Goal: Information Seeking & Learning: Learn about a topic

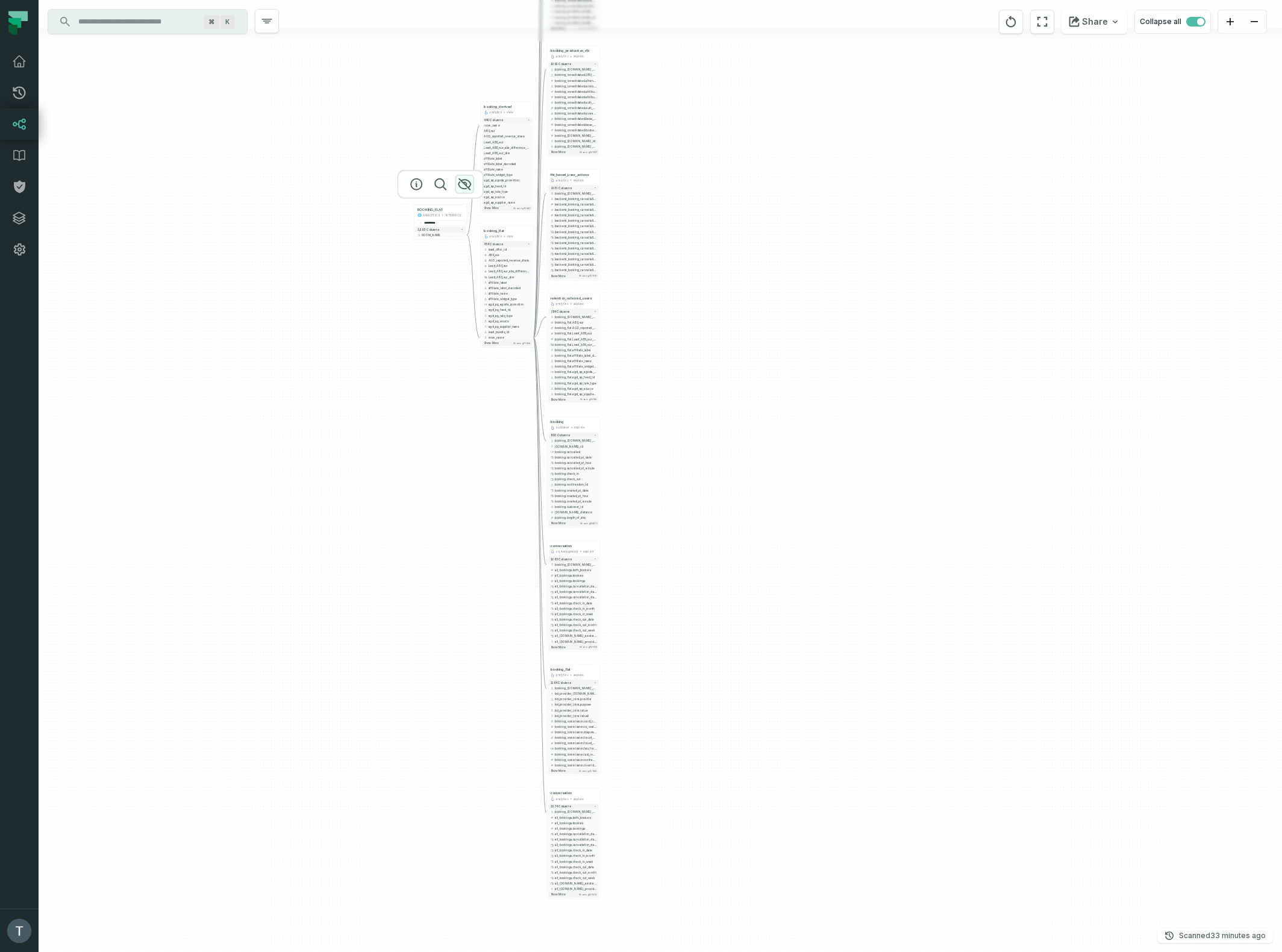
click at [463, 182] on icon "button" at bounding box center [464, 184] width 12 height 11
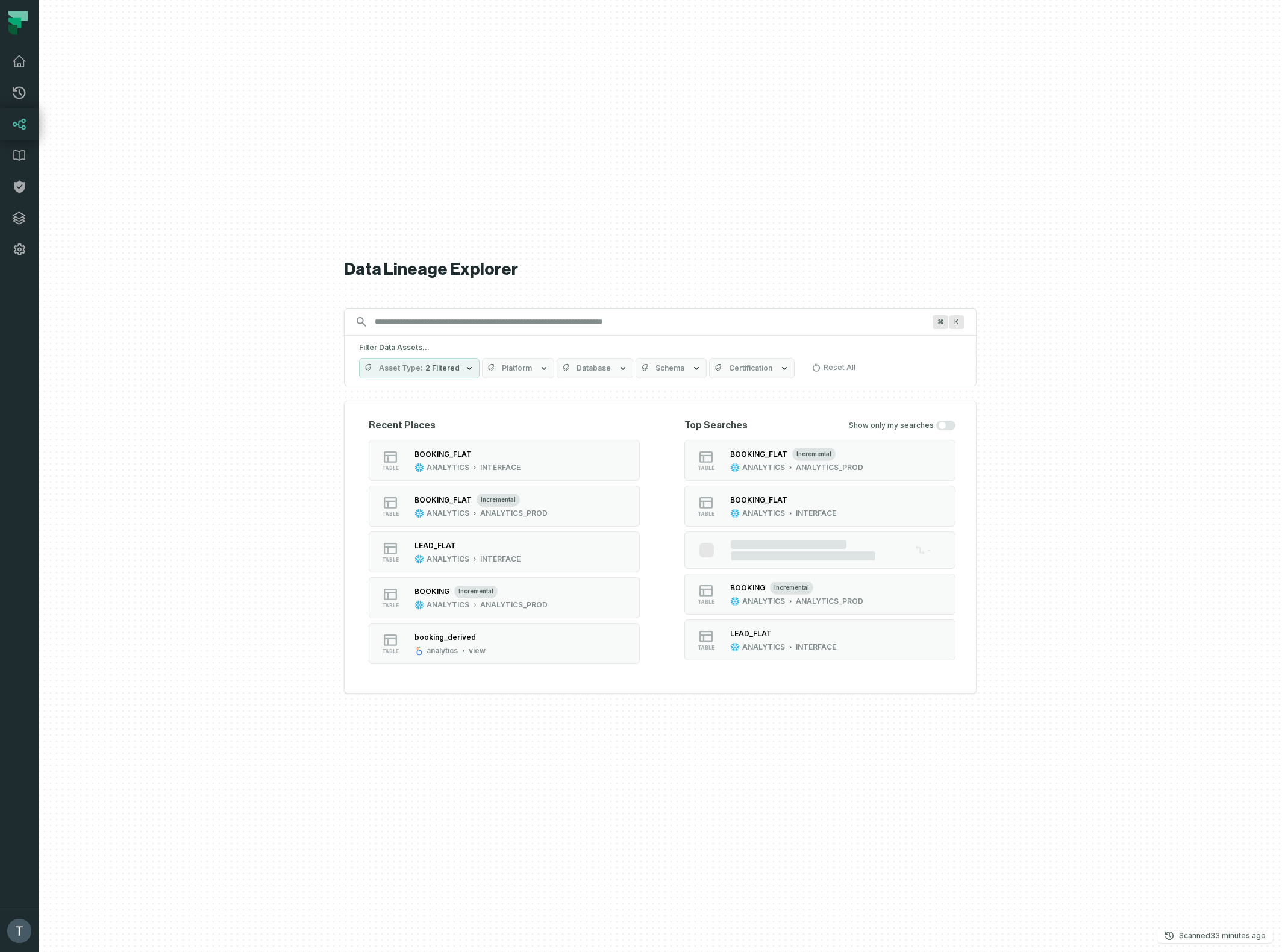
click at [482, 321] on input "Discovery Provider cmdk menu" at bounding box center [649, 322] width 564 height 20
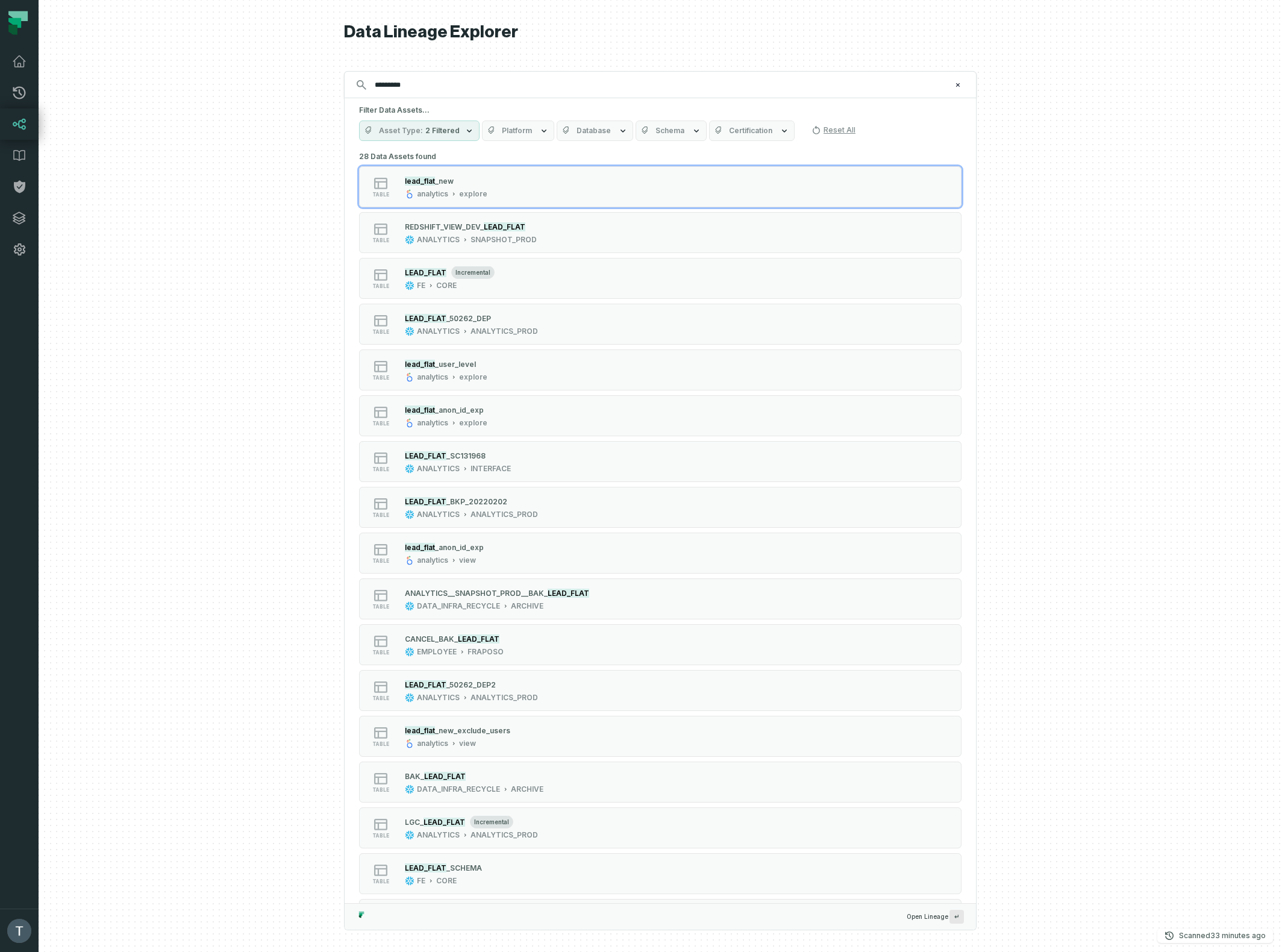
type input "*********"
click at [602, 126] on span "Database" at bounding box center [594, 131] width 35 height 9
click at [584, 249] on label "ANALYTICS" at bounding box center [626, 249] width 149 height 24
click at [569, 249] on button "ANALYTICS" at bounding box center [565, 249] width 9 height 9
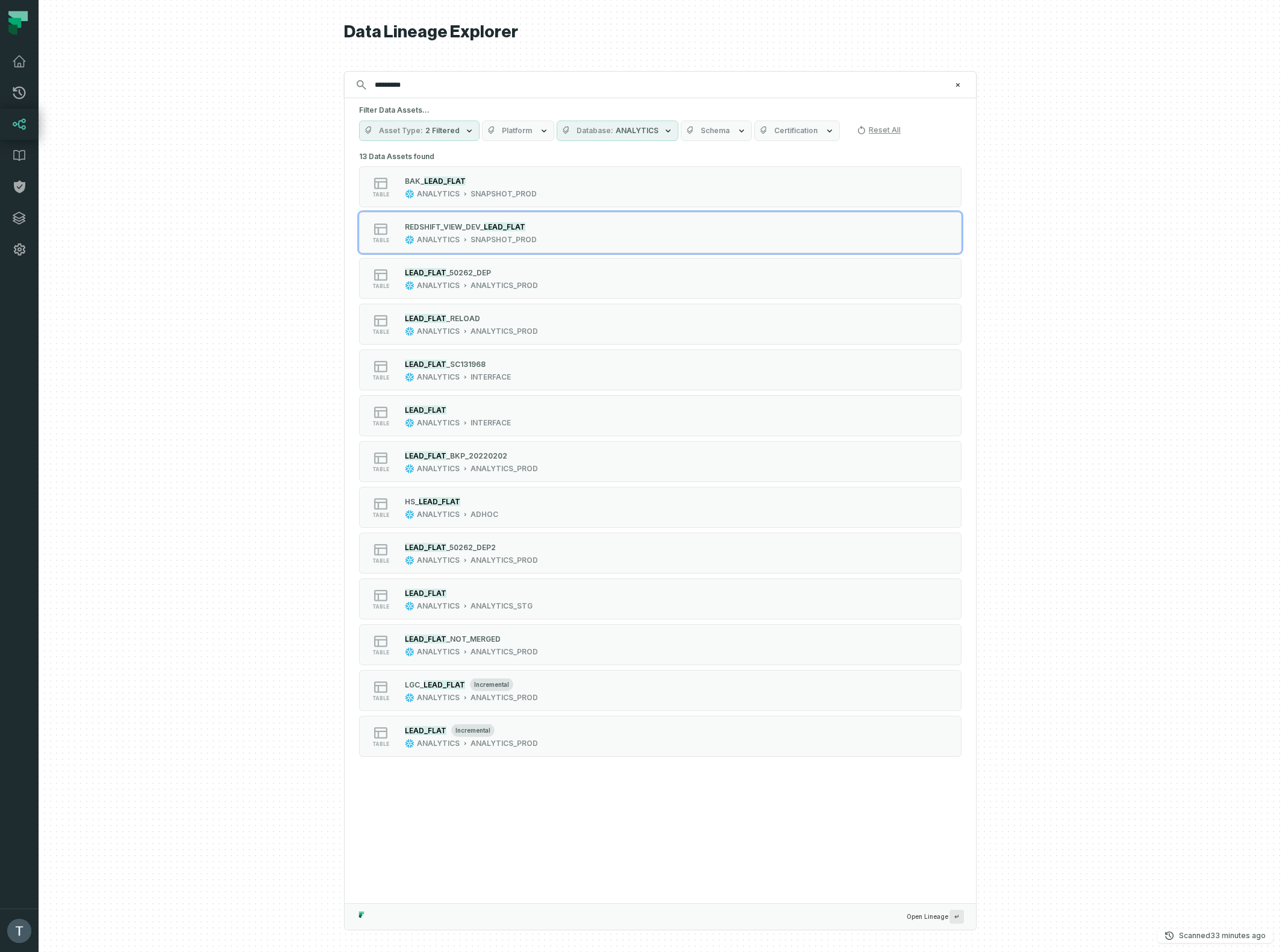
click at [221, 275] on div at bounding box center [659, 476] width 1243 height 952
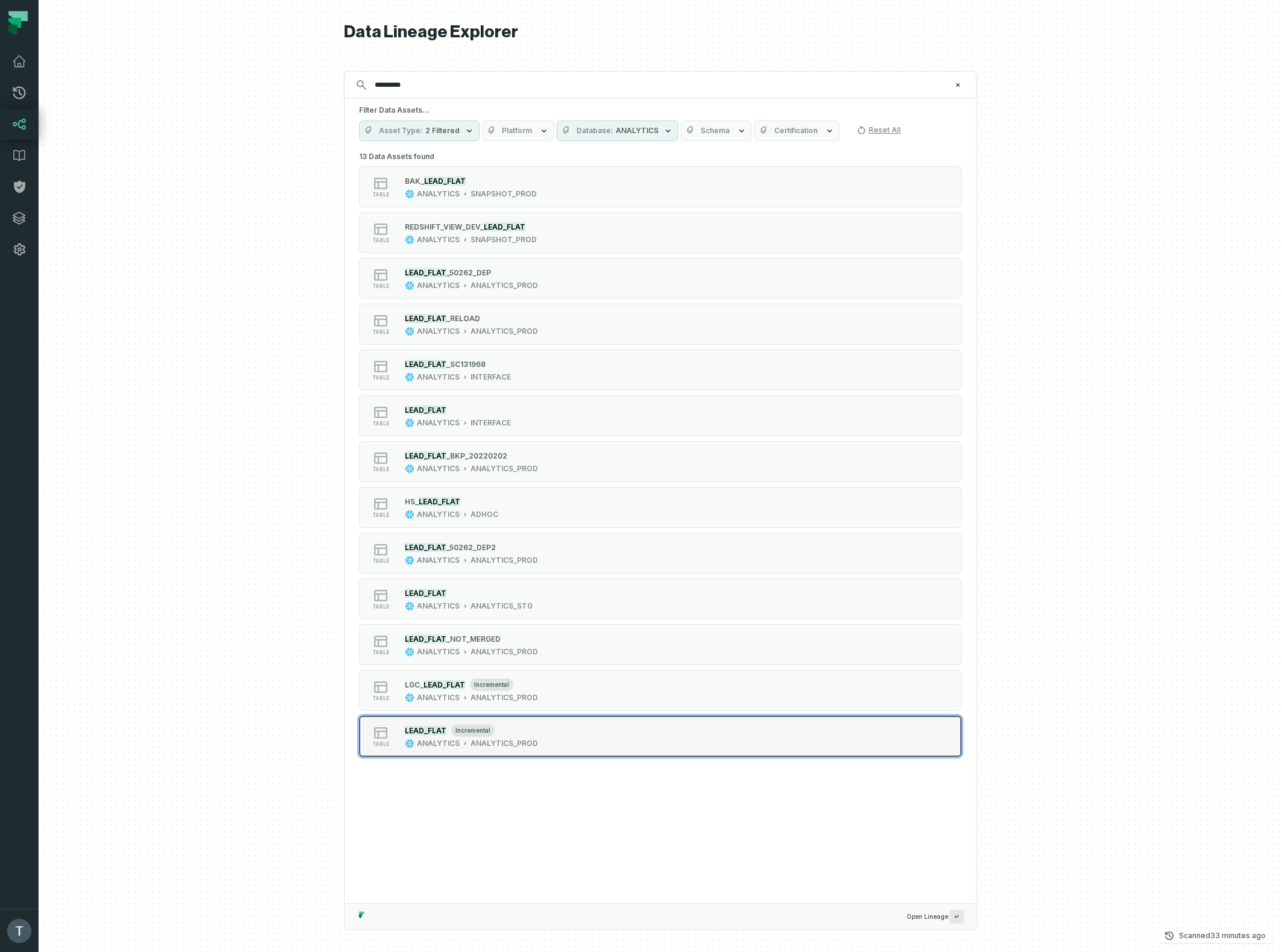
click at [542, 733] on div "table LEAD_FLAT incremental ANALYTICS ANALYTICS_PROD" at bounding box center [512, 736] width 301 height 24
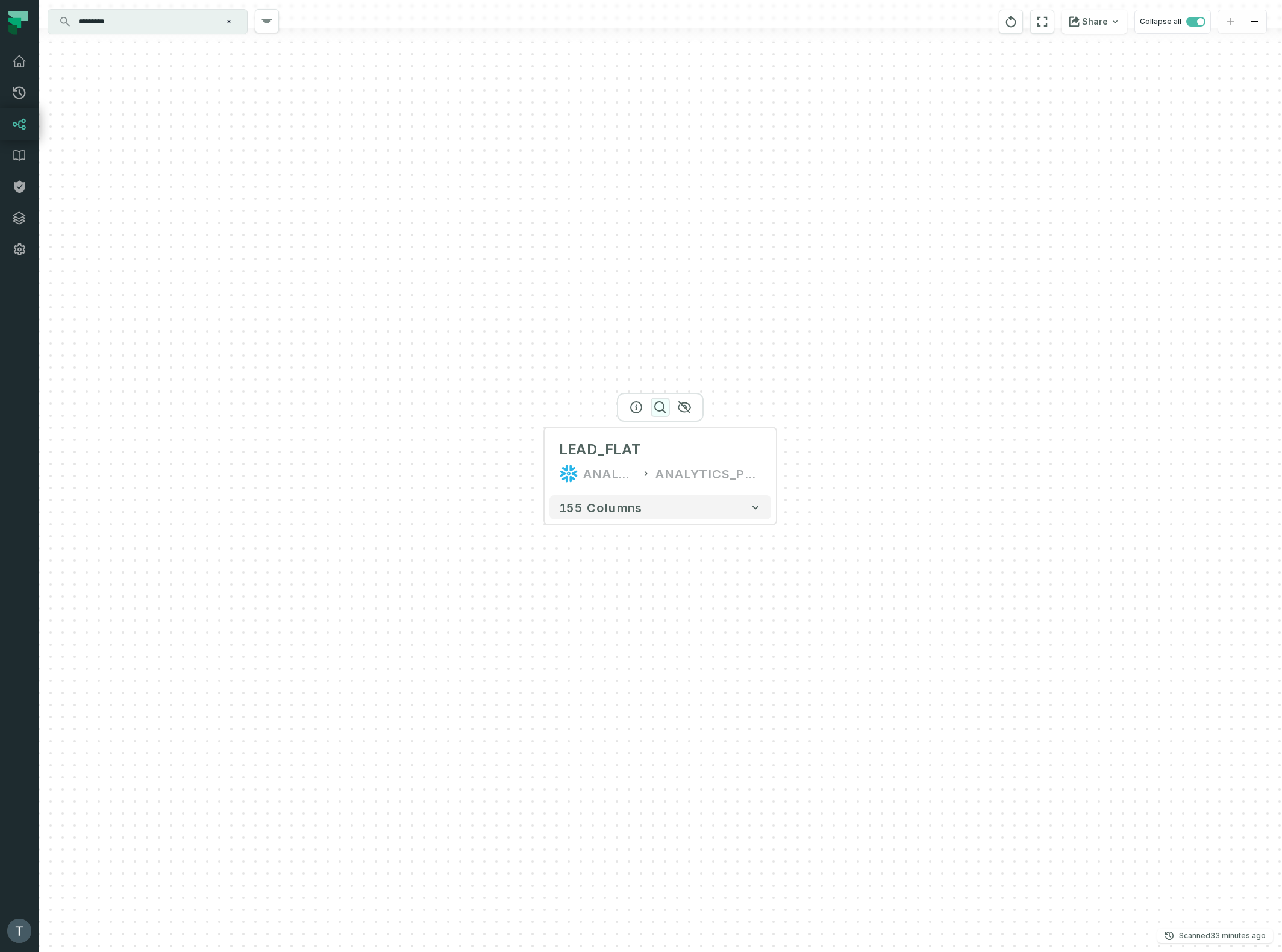
click at [658, 404] on icon "button" at bounding box center [660, 407] width 14 height 14
click at [656, 402] on icon "button" at bounding box center [659, 407] width 14 height 14
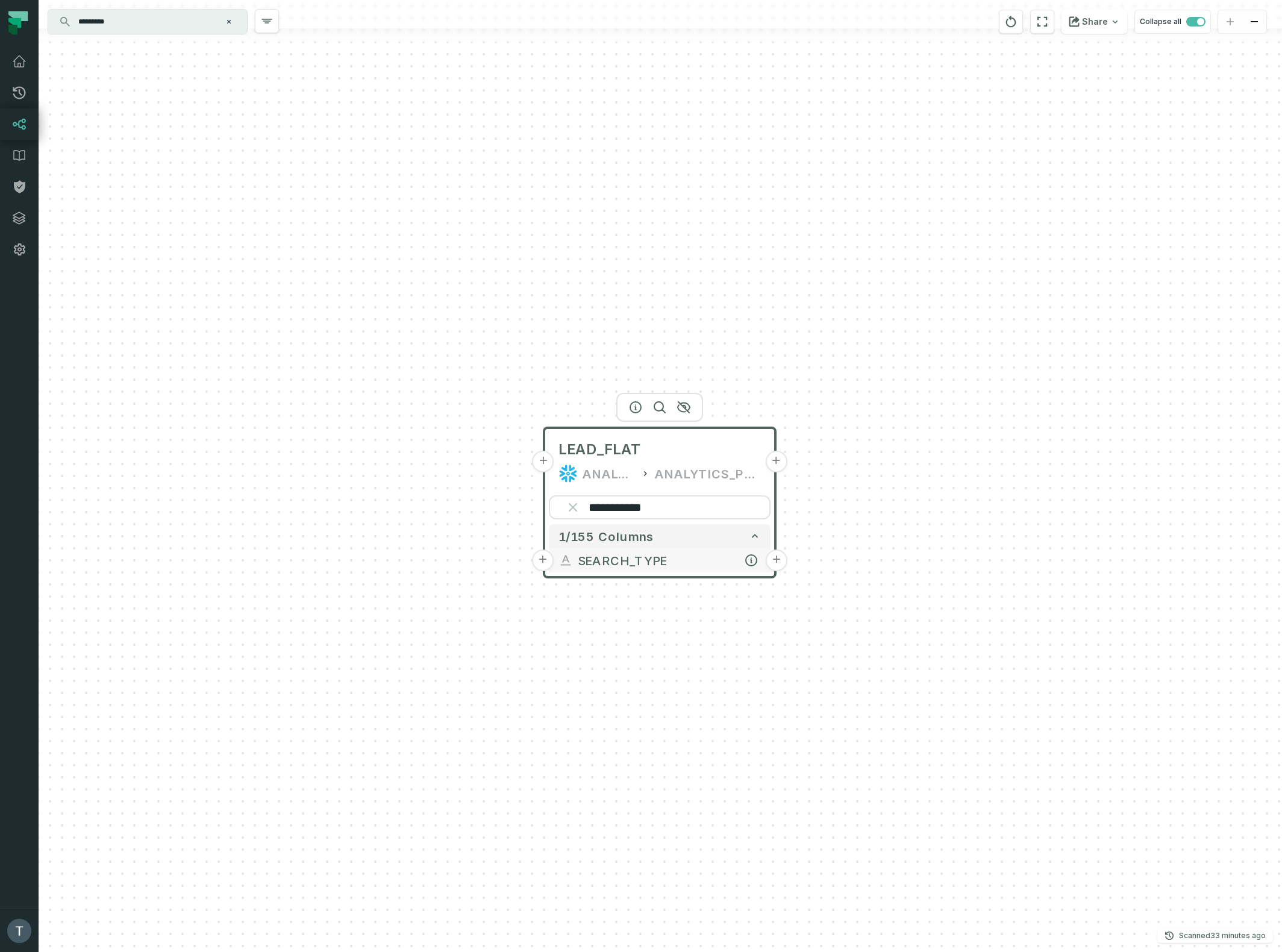
click at [775, 560] on button "+" at bounding box center [776, 561] width 22 height 22
click at [775, 562] on button "+" at bounding box center [776, 561] width 22 height 22
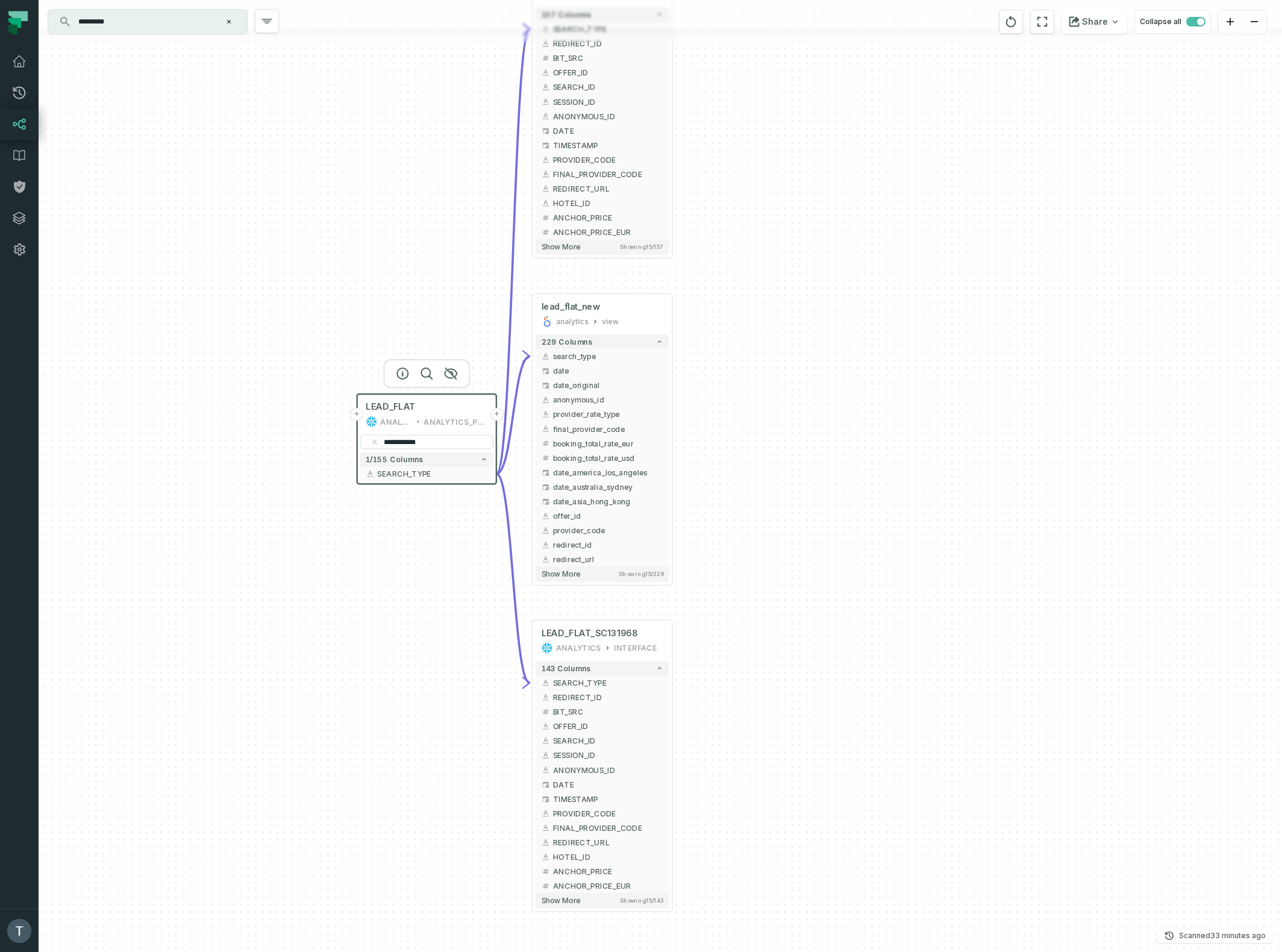
drag, startPoint x: 798, startPoint y: 751, endPoint x: 847, endPoint y: 217, distance: 536.2
click at [846, 217] on div "+ LEAD_FLAT ANALYTICS INTERFACE + 157 columns - SEARCH_TYPE + + REDIRECT_ID + +…" at bounding box center [659, 476] width 1243 height 952
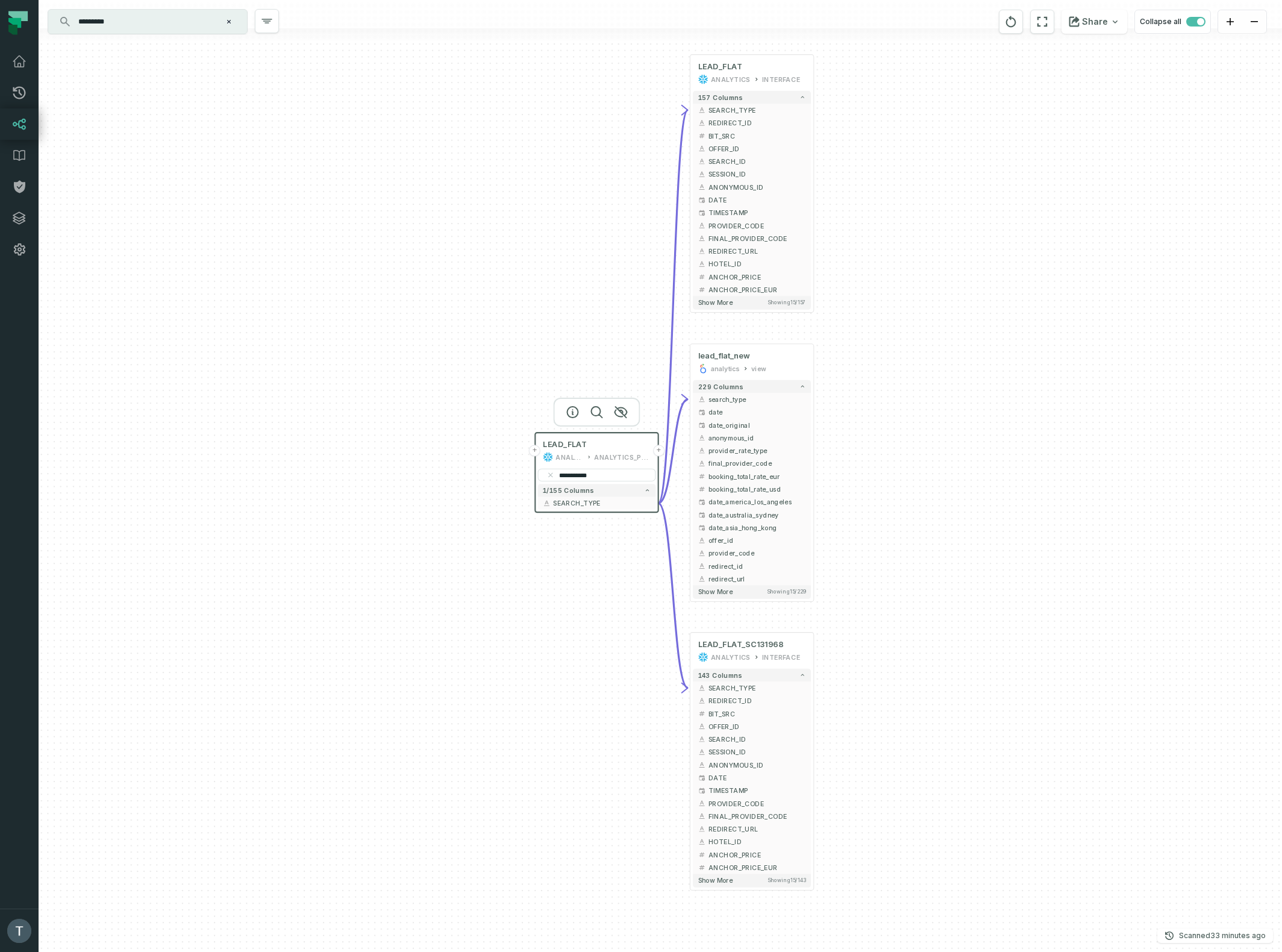
drag, startPoint x: 808, startPoint y: 554, endPoint x: 916, endPoint y: 632, distance: 133.2
click at [916, 632] on div "+ LEAD_FLAT ANALYTICS INTERFACE + 157 columns - SEARCH_TYPE + + REDIRECT_ID + +…" at bounding box center [659, 476] width 1243 height 952
click at [754, 323] on icon "button" at bounding box center [751, 323] width 14 height 14
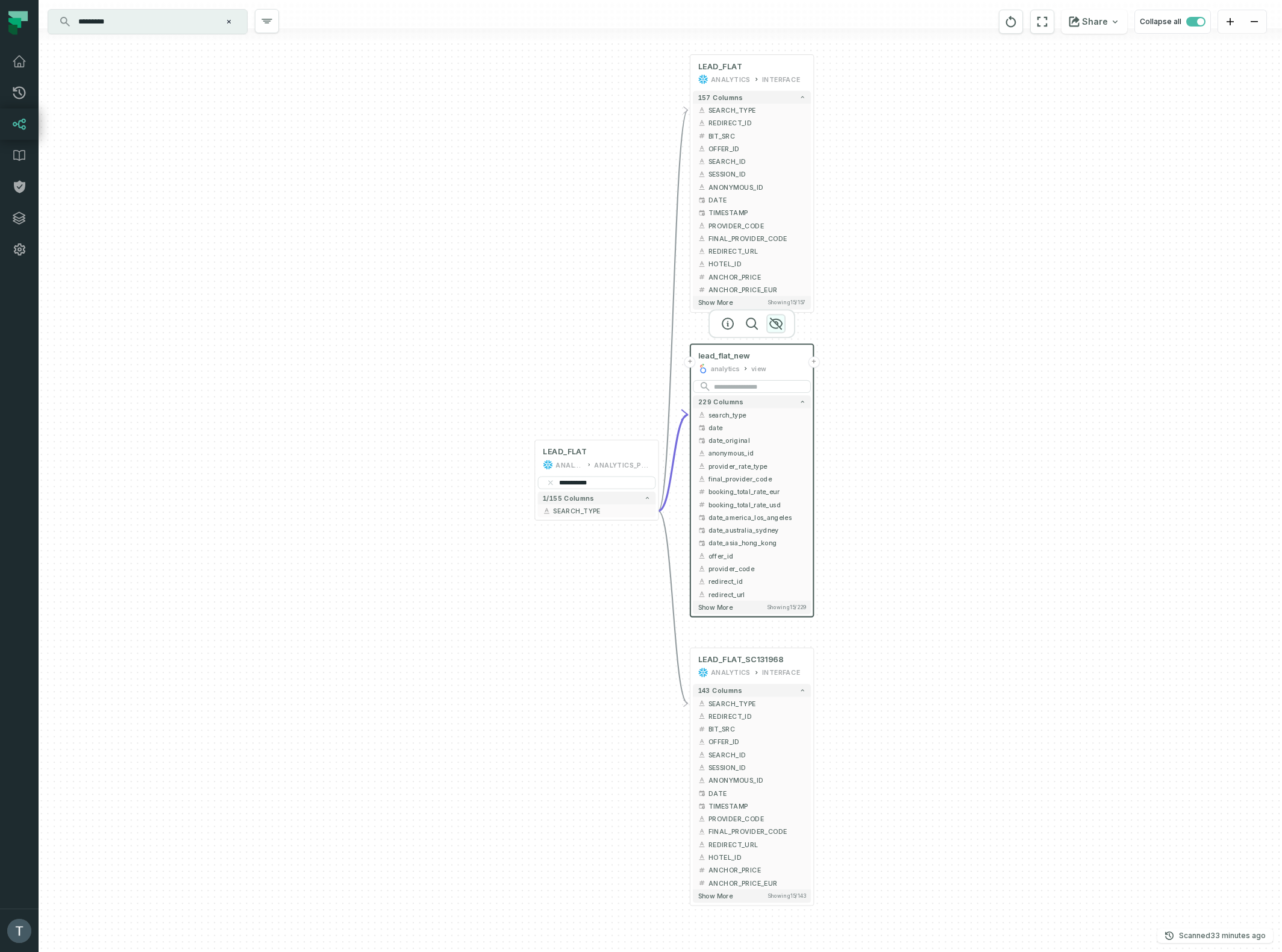
click at [777, 325] on icon "button" at bounding box center [775, 324] width 12 height 11
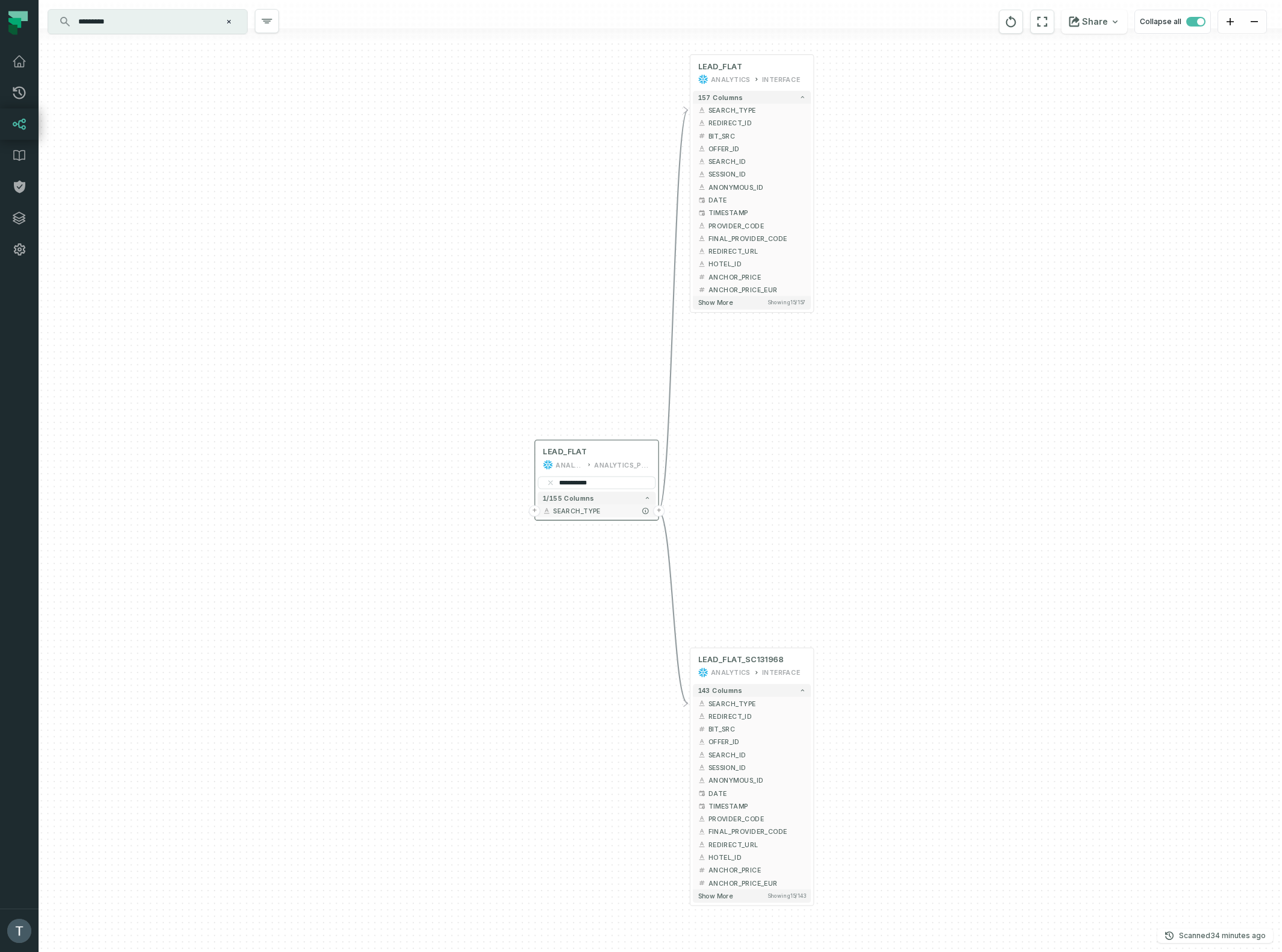
click at [659, 511] on button "+" at bounding box center [659, 511] width 12 height 12
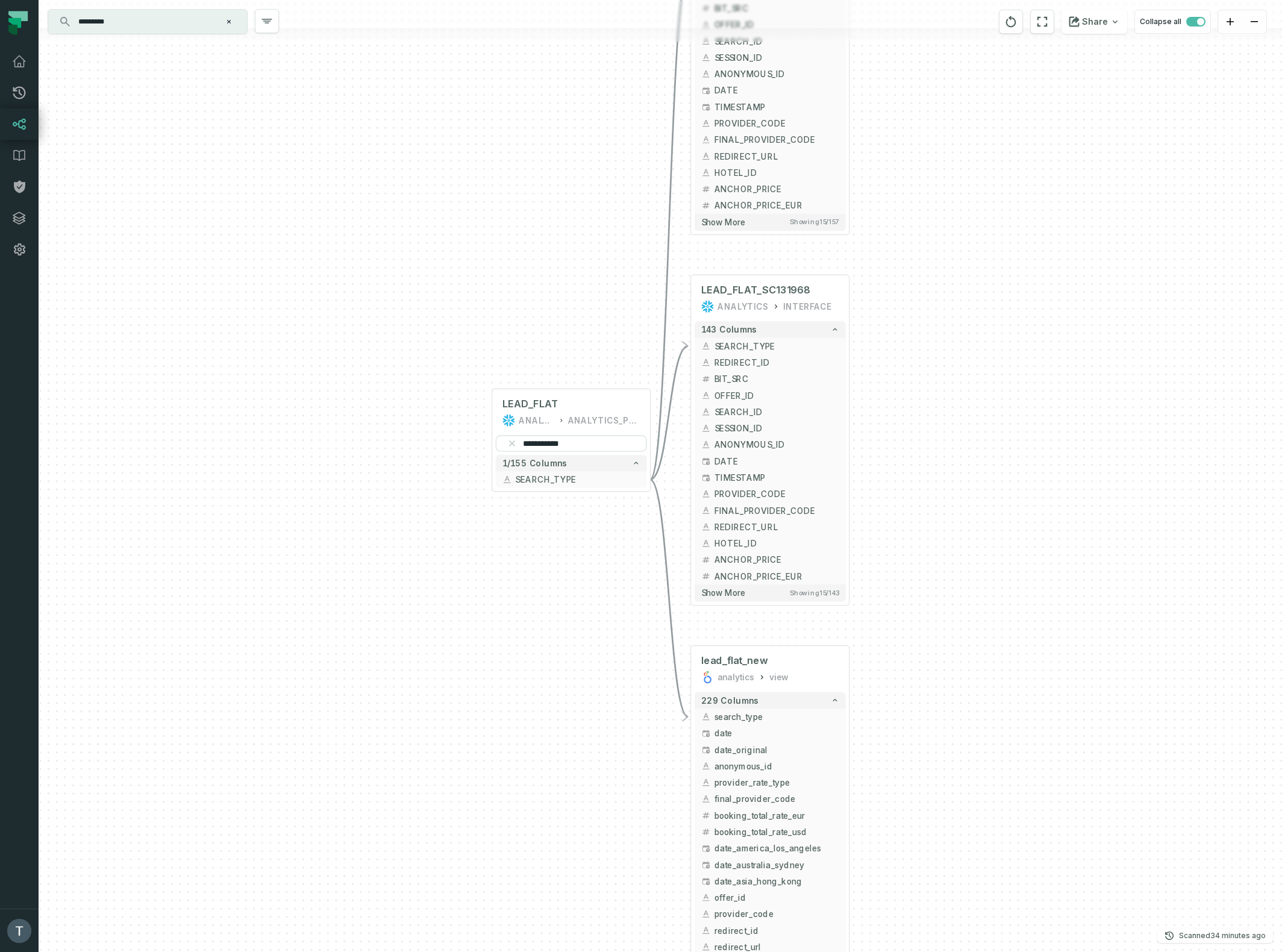
drag, startPoint x: 942, startPoint y: 438, endPoint x: 980, endPoint y: 624, distance: 189.8
click at [980, 624] on div "+ lead_flat_new analytics view + 229 columns - search_type + + date + + date_or…" at bounding box center [659, 476] width 1243 height 952
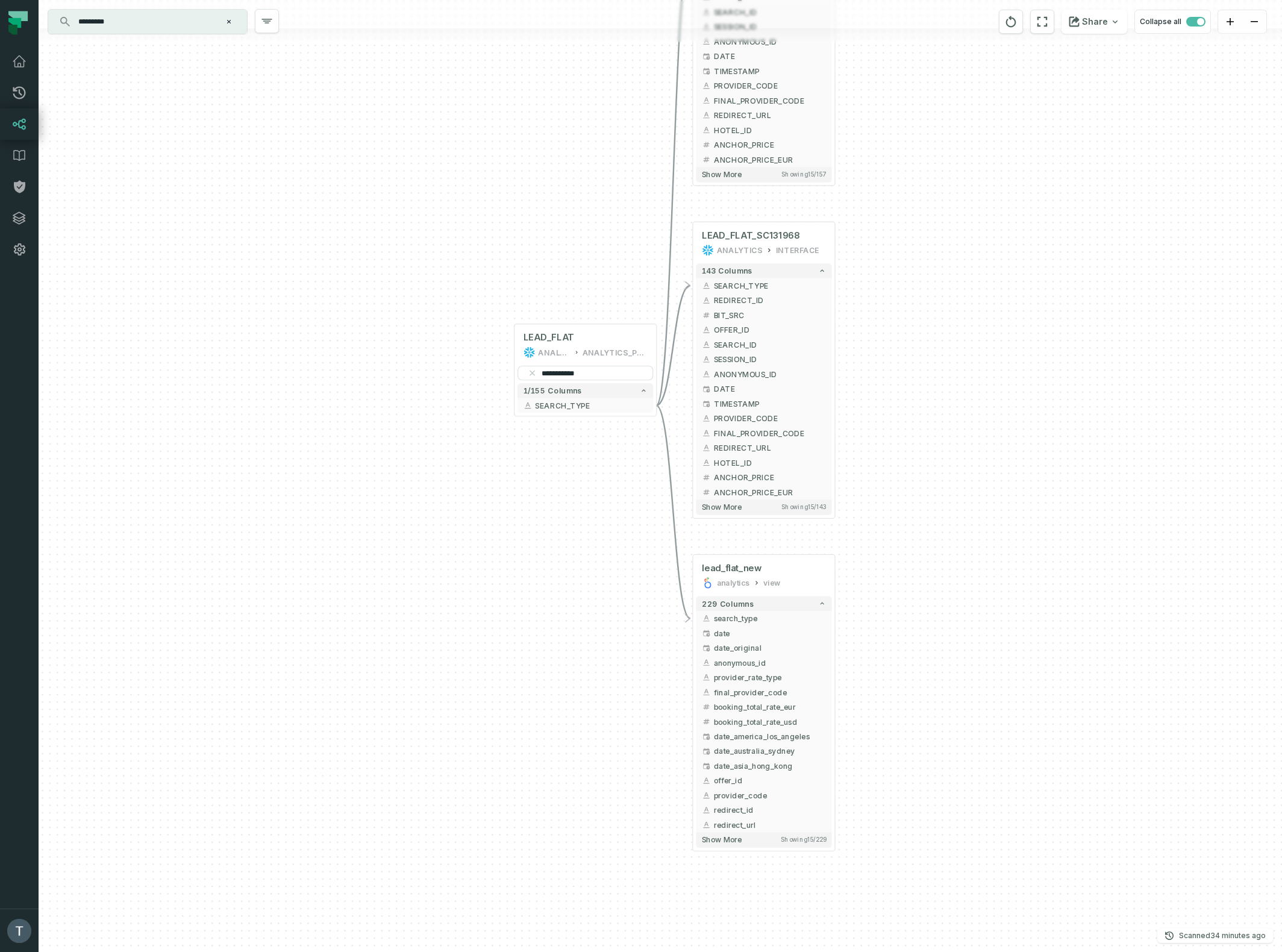
drag, startPoint x: 984, startPoint y: 638, endPoint x: 960, endPoint y: 552, distance: 89.3
click at [960, 552] on div "+ lead_flat_new analytics view + 229 columns - search_type + + date + + date_or…" at bounding box center [659, 476] width 1243 height 952
click at [837, 617] on button "+" at bounding box center [835, 618] width 13 height 13
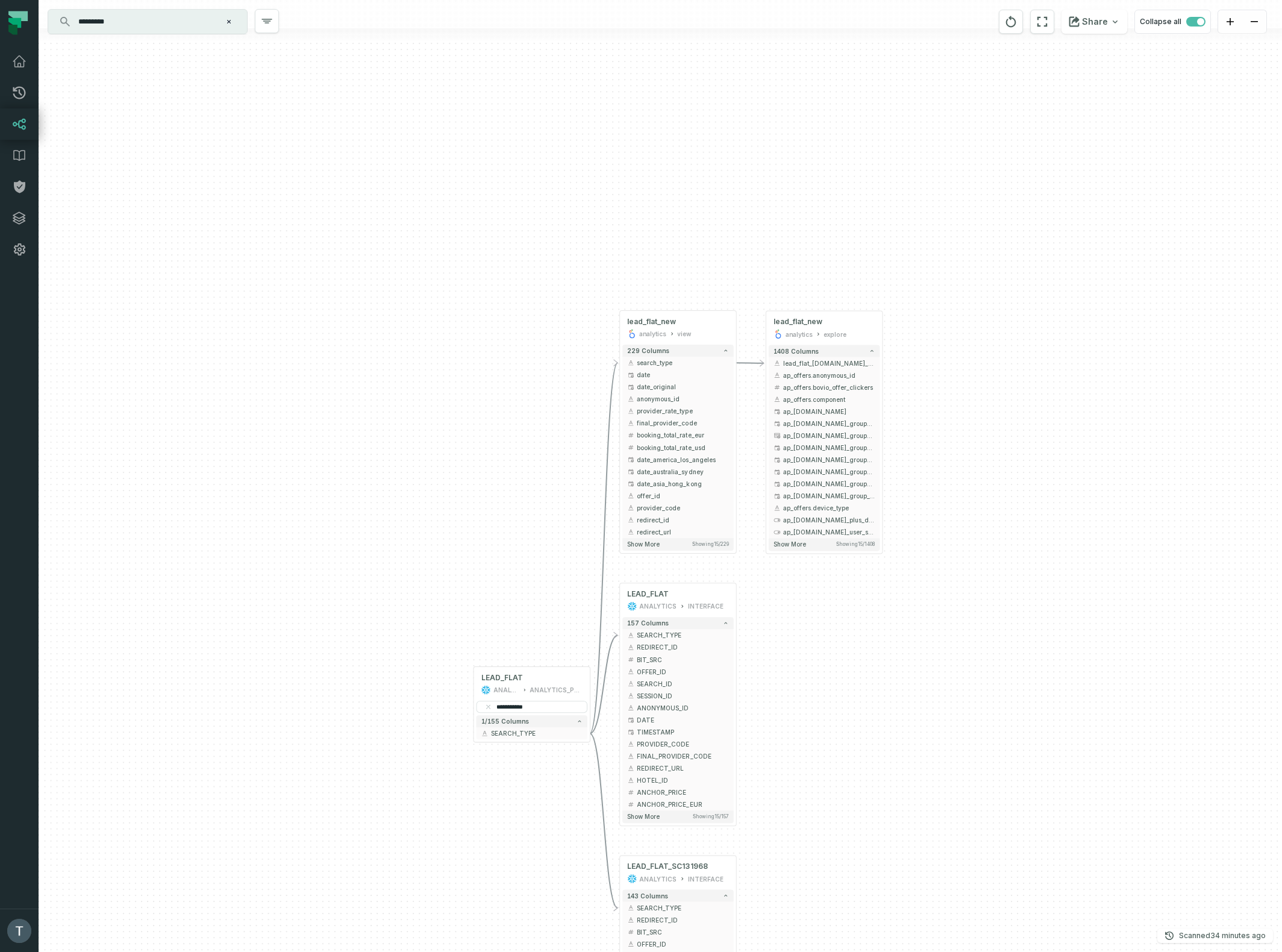
drag, startPoint x: 1043, startPoint y: 632, endPoint x: 1057, endPoint y: 253, distance: 379.3
click at [1058, 249] on div "+ lead_flat_new analytics explore + 1408 columns - lead_flat_new.search_type + …" at bounding box center [659, 476] width 1243 height 952
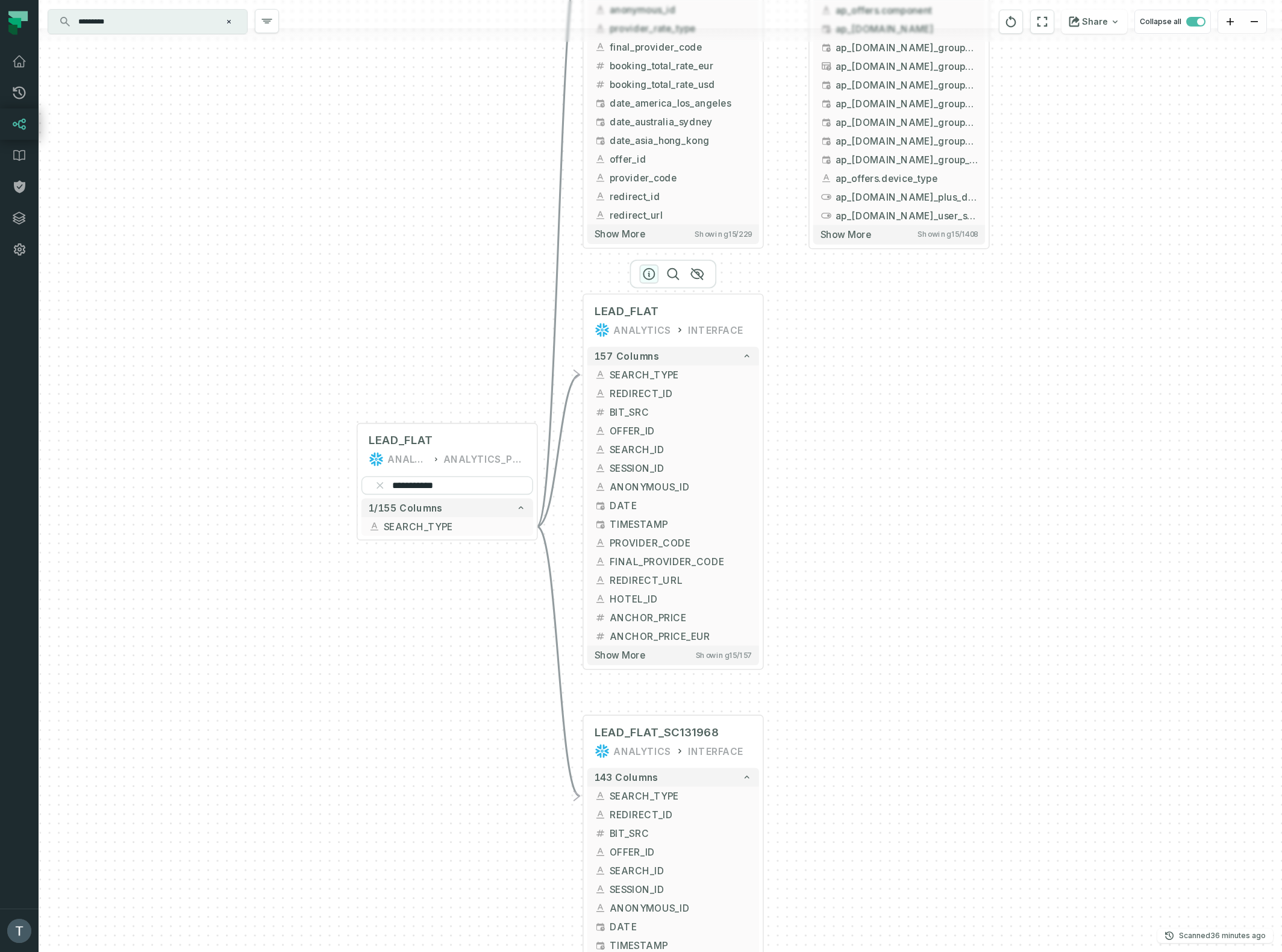
click at [643, 274] on icon "button" at bounding box center [648, 274] width 14 height 14
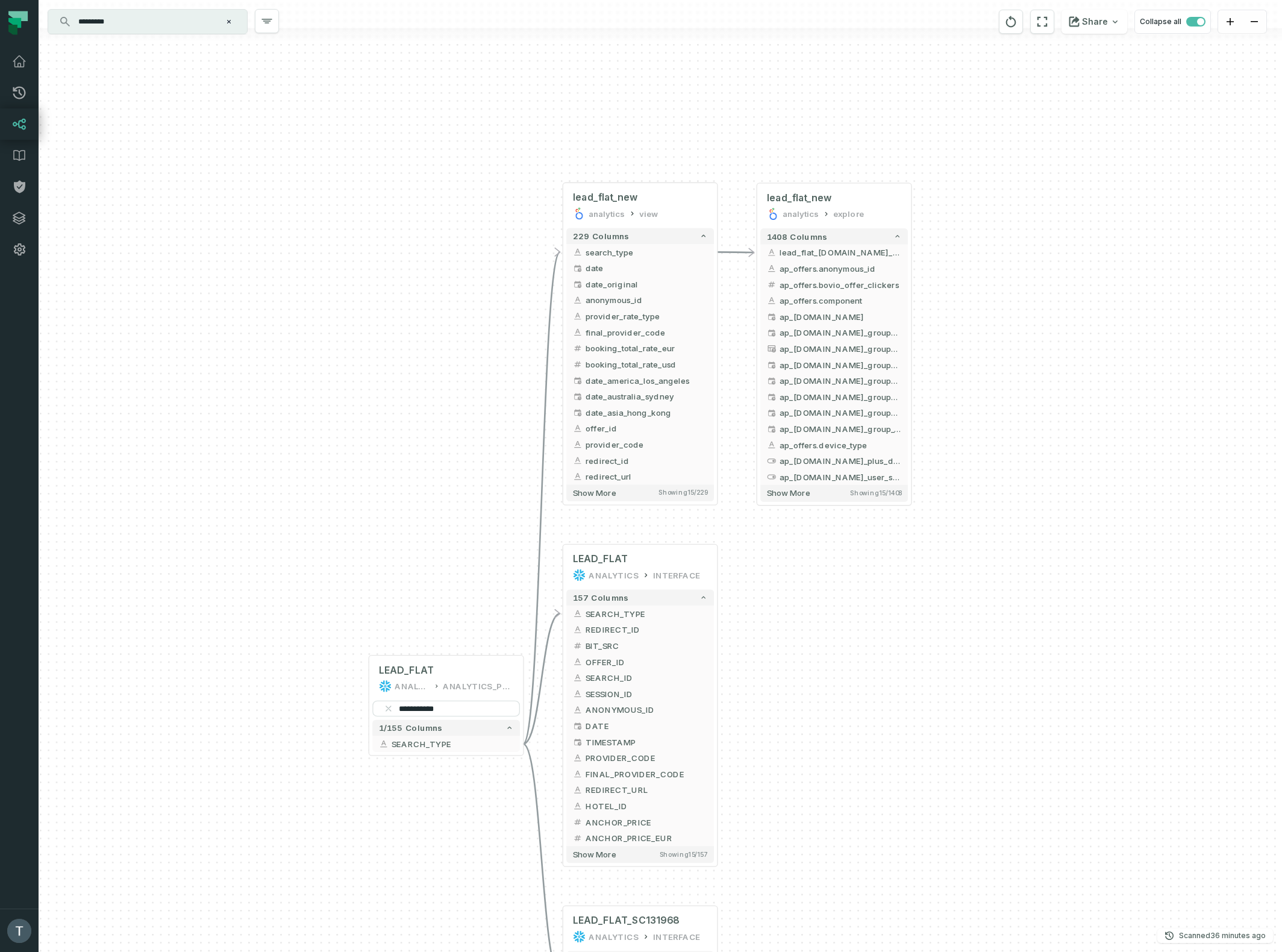
drag, startPoint x: 866, startPoint y: 601, endPoint x: 849, endPoint y: 644, distance: 46.2
click at [849, 644] on div "+ lead_flat_new analytics explore + 1408 columns - lead_flat_new.search_type + …" at bounding box center [659, 476] width 1243 height 952
click at [643, 157] on icon "button" at bounding box center [640, 162] width 14 height 14
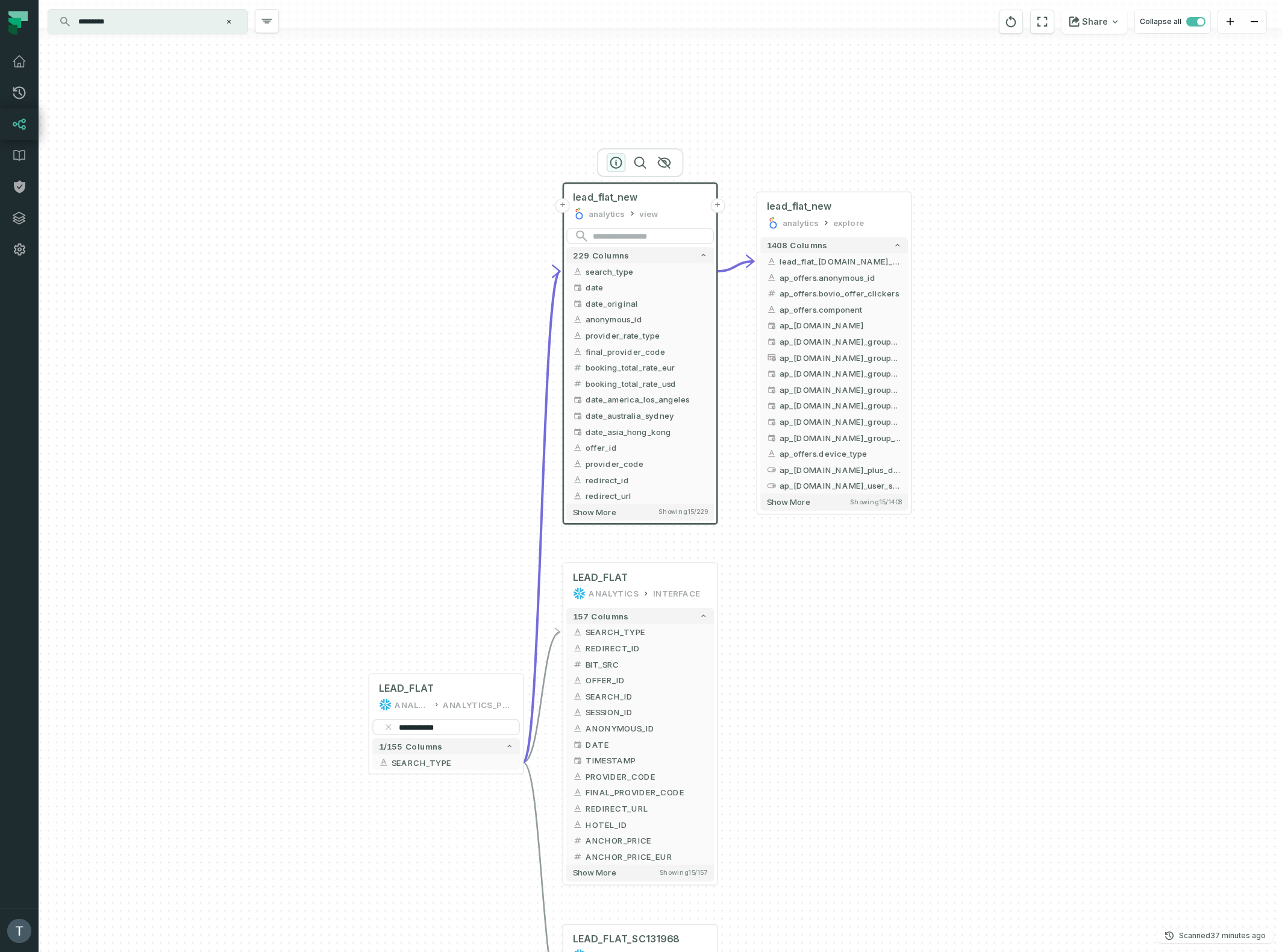
click at [616, 164] on icon "button" at bounding box center [616, 162] width 11 height 11
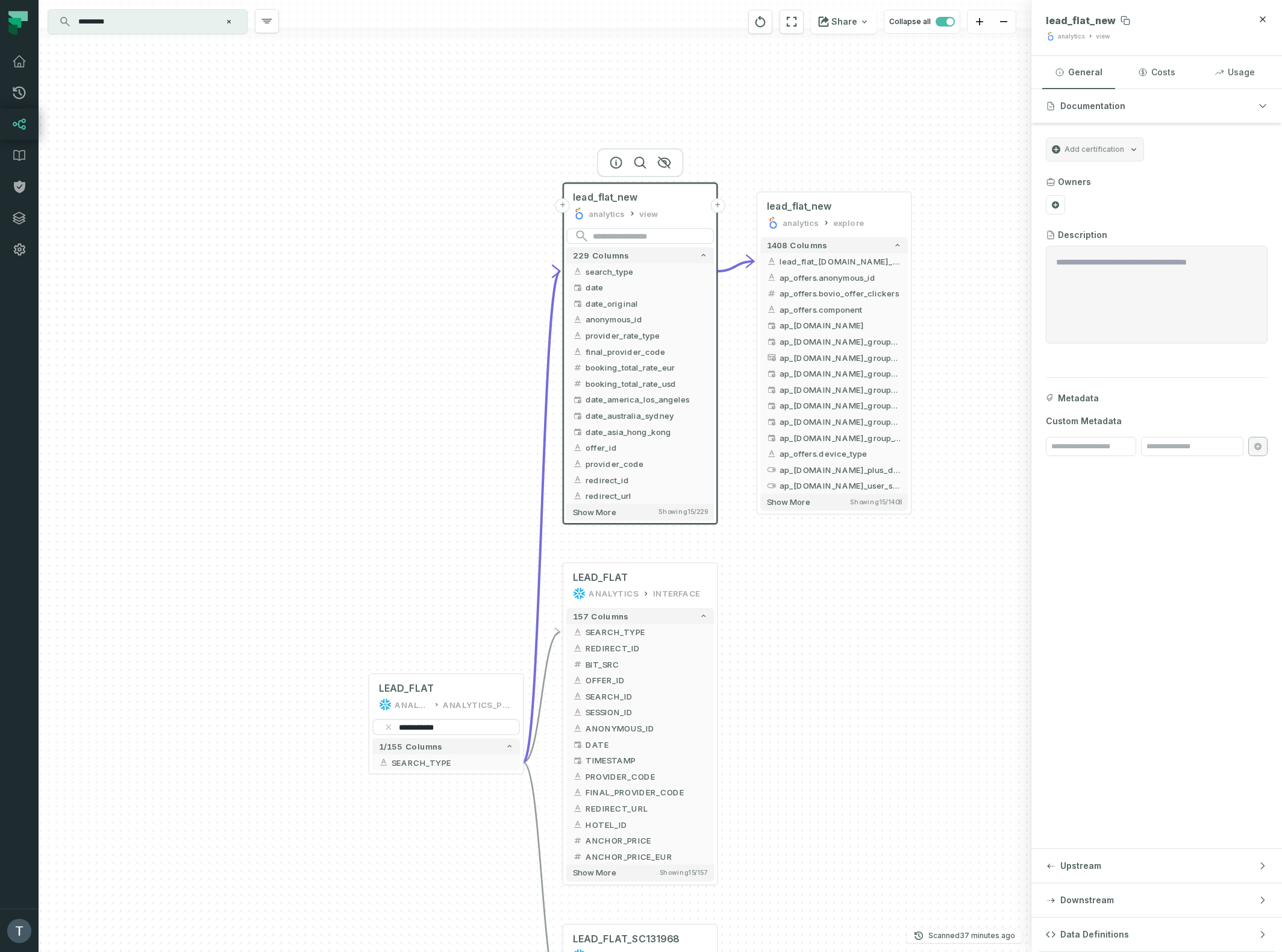
click at [1063, 22] on span "lead_flat_new" at bounding box center [1080, 20] width 70 height 12
click at [1062, 22] on span "lead_flat_new" at bounding box center [1080, 20] width 70 height 12
copy div "lead_flat_new"
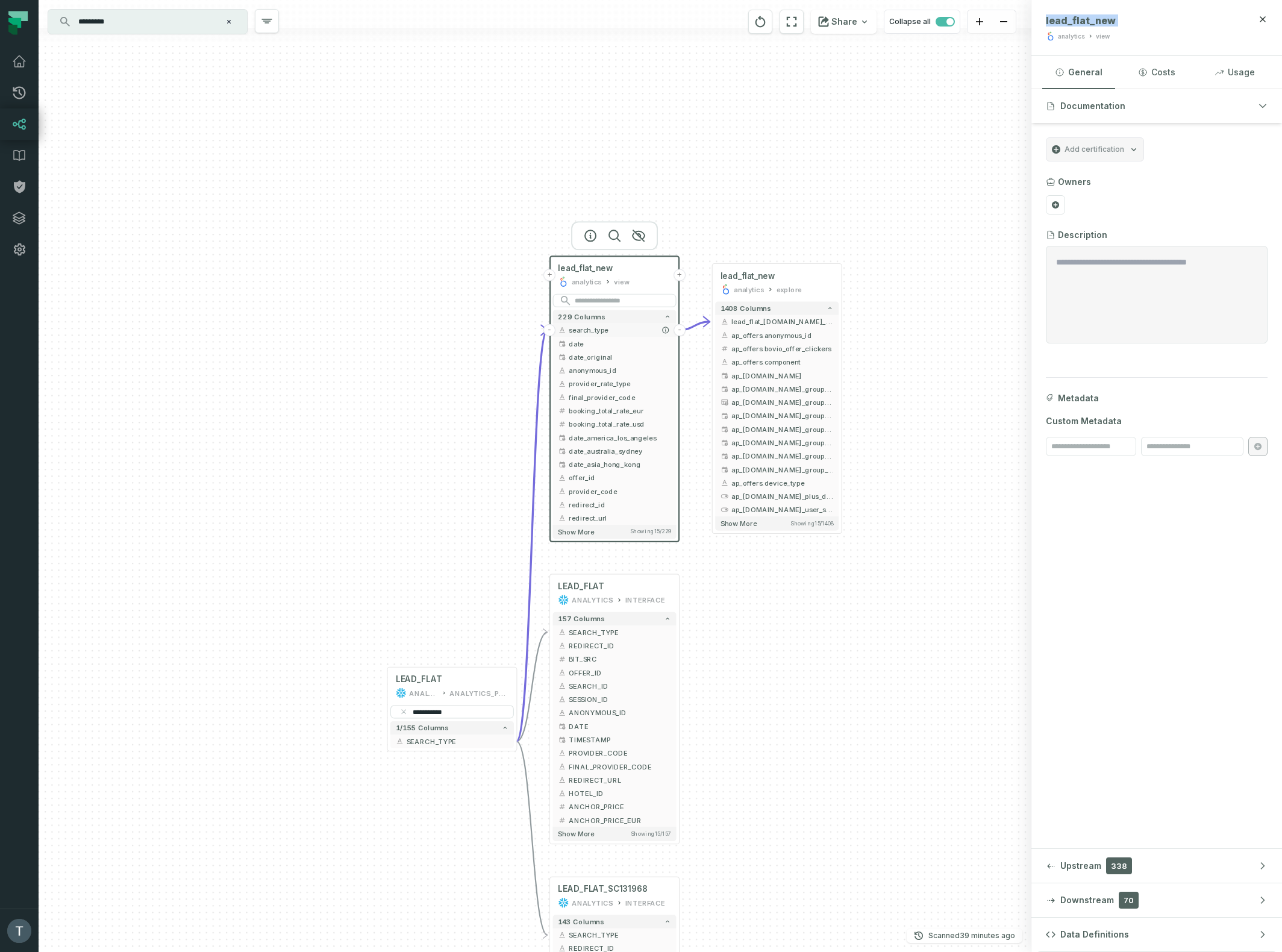
click at [680, 329] on button "-" at bounding box center [679, 329] width 12 height 12
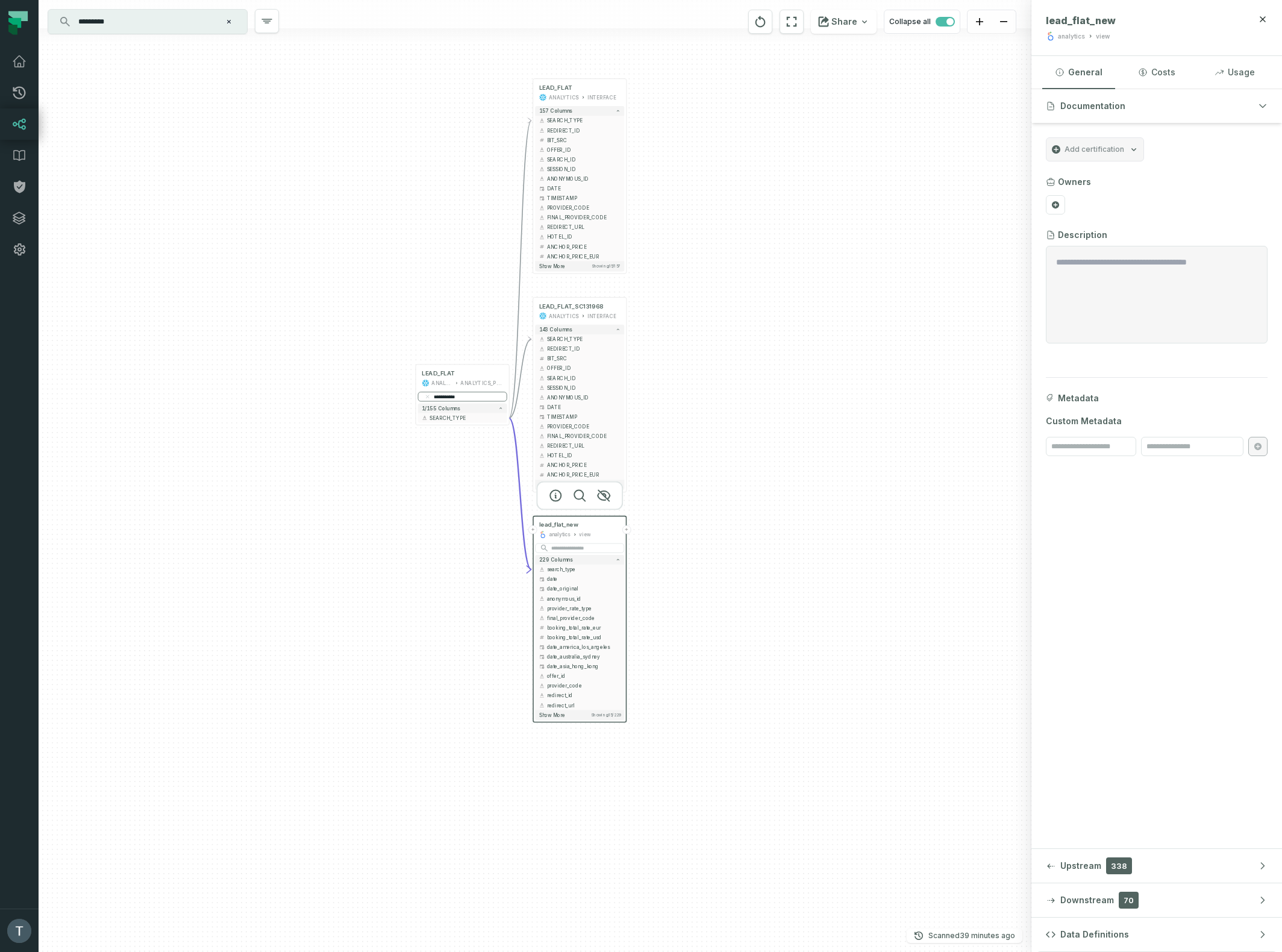
drag, startPoint x: 451, startPoint y: 350, endPoint x: 453, endPoint y: 575, distance: 225.0
click at [453, 575] on div "+ lead_flat_new analytics view + 229 columns - search_type + + date + + date_or…" at bounding box center [535, 476] width 993 height 952
click at [534, 529] on button "+" at bounding box center [532, 529] width 9 height 9
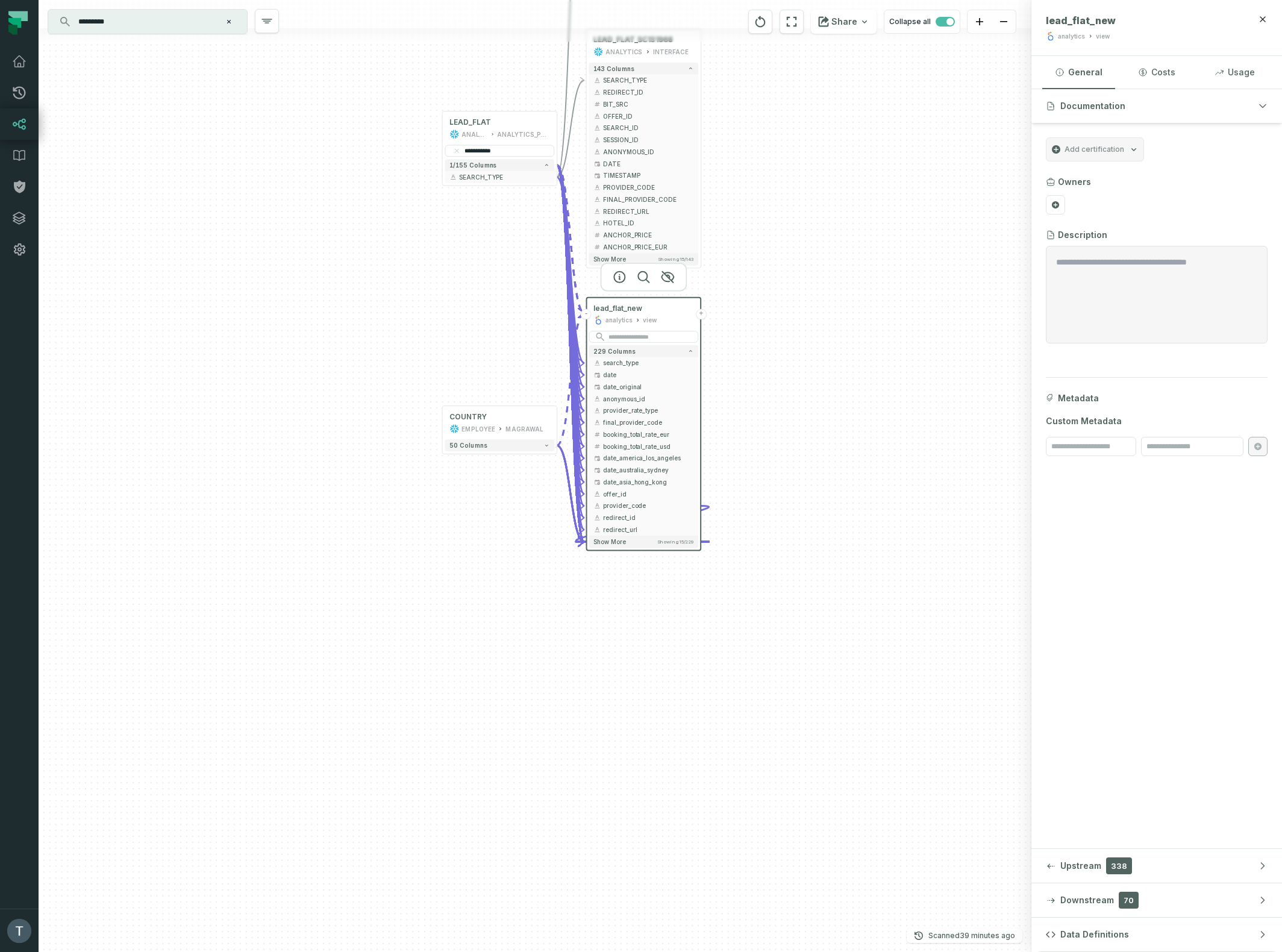
click at [587, 314] on button "-" at bounding box center [586, 314] width 11 height 11
click at [559, 177] on button "+" at bounding box center [557, 177] width 11 height 11
click at [558, 178] on button "-" at bounding box center [557, 177] width 11 height 11
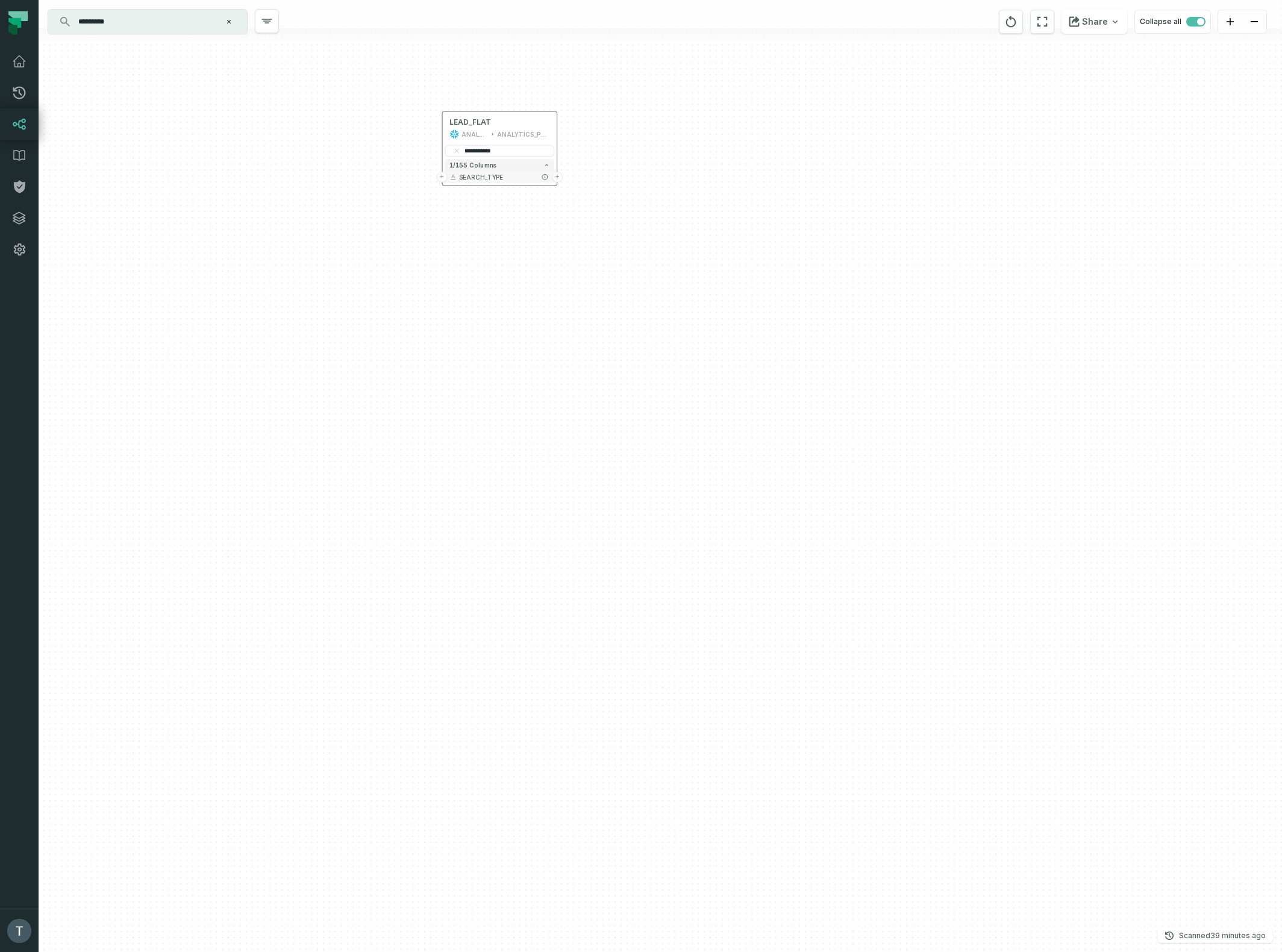
click at [557, 176] on button "+" at bounding box center [557, 177] width 11 height 11
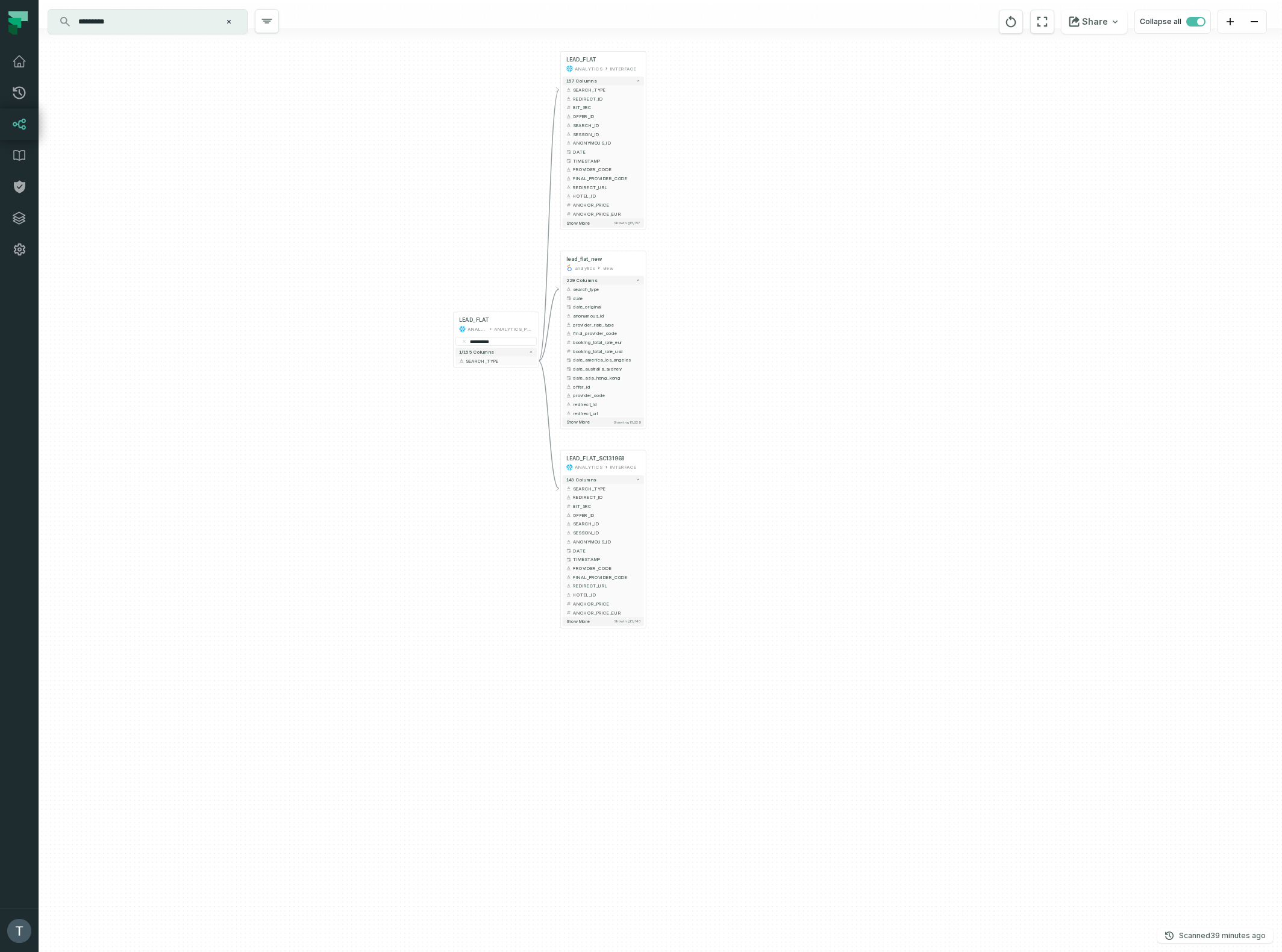
drag, startPoint x: 360, startPoint y: 388, endPoint x: 445, endPoint y: 139, distance: 263.1
click at [445, 133] on div "+ LEAD_FLAT ANALYTICS INTERFACE + 157 columns - SEARCH_TYPE + + REDIRECT_ID + +…" at bounding box center [659, 476] width 1243 height 952
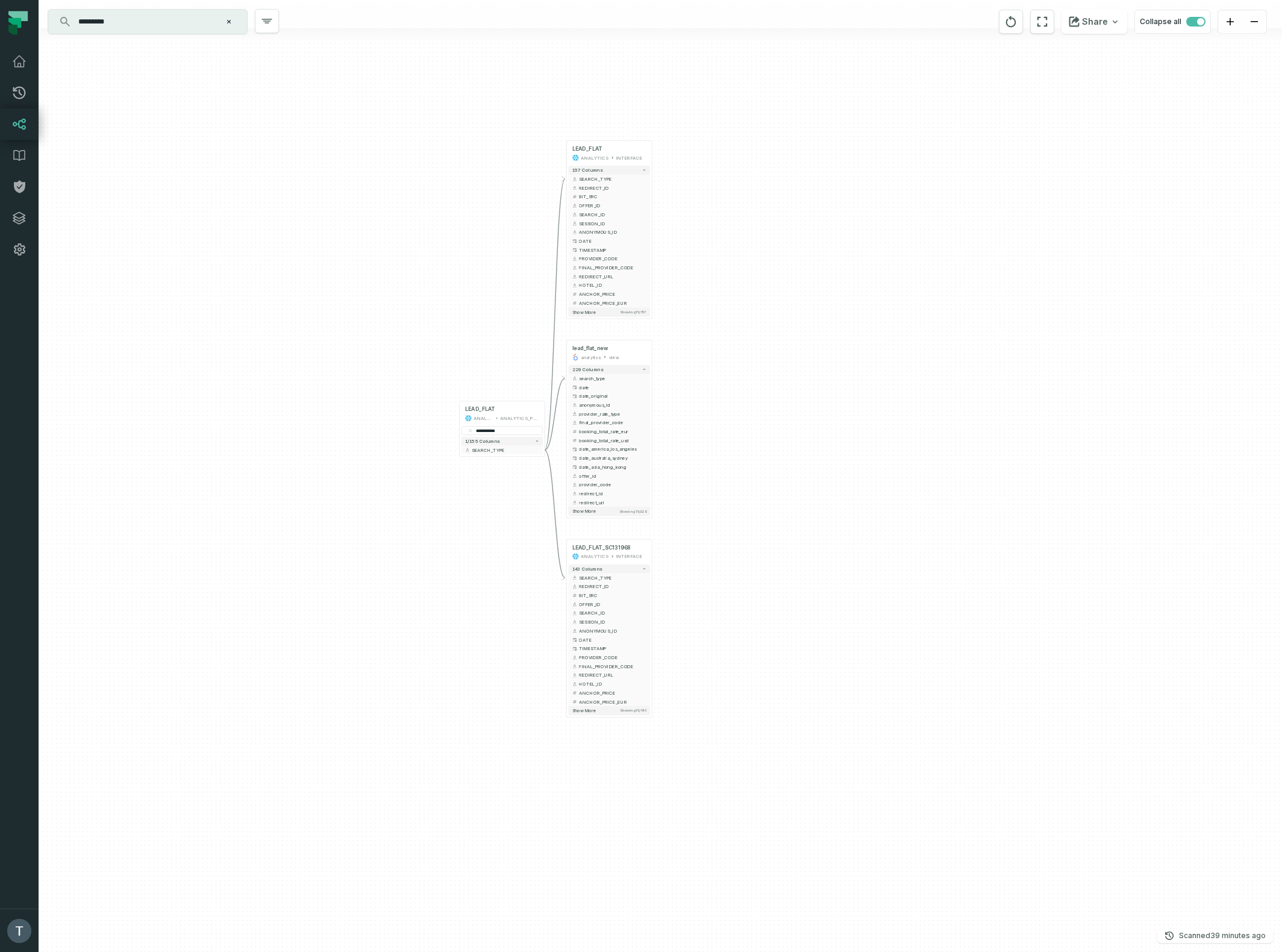
drag, startPoint x: 514, startPoint y: 226, endPoint x: 523, endPoint y: 331, distance: 105.4
click at [523, 331] on div "+ LEAD_FLAT ANALYTICS INTERFACE + 157 columns - SEARCH_TYPE + + REDIRECT_ID + +…" at bounding box center [659, 476] width 1243 height 952
click at [567, 359] on button "+" at bounding box center [566, 358] width 8 height 8
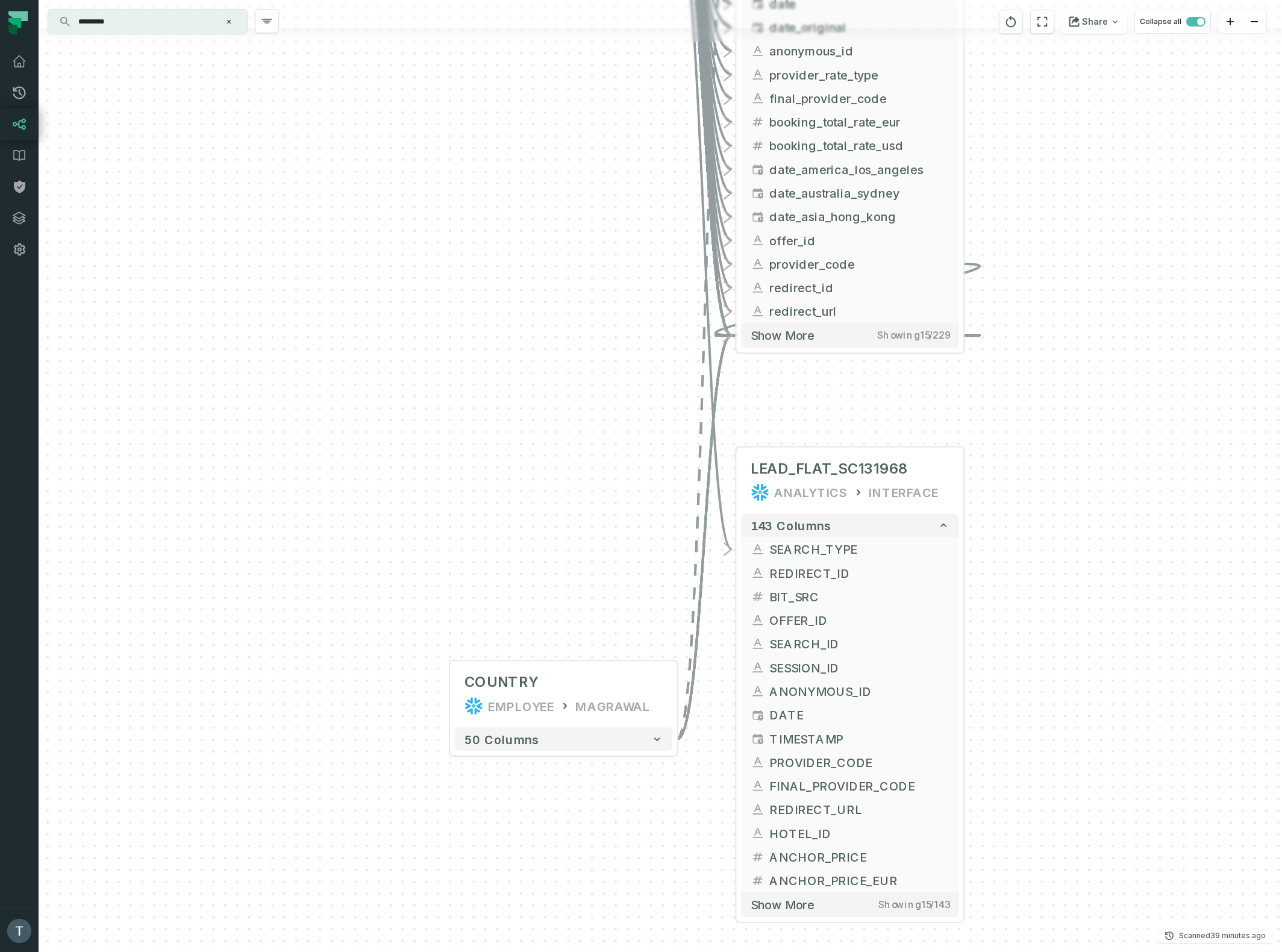
drag, startPoint x: 673, startPoint y: 319, endPoint x: 535, endPoint y: 599, distance: 312.2
click at [535, 599] on div "COUNTRY EMPLOYEE MAGRAWAL + 50 columns + LEAD_FLAT ANALYTICS INTERFACE + 157 co…" at bounding box center [659, 476] width 1243 height 952
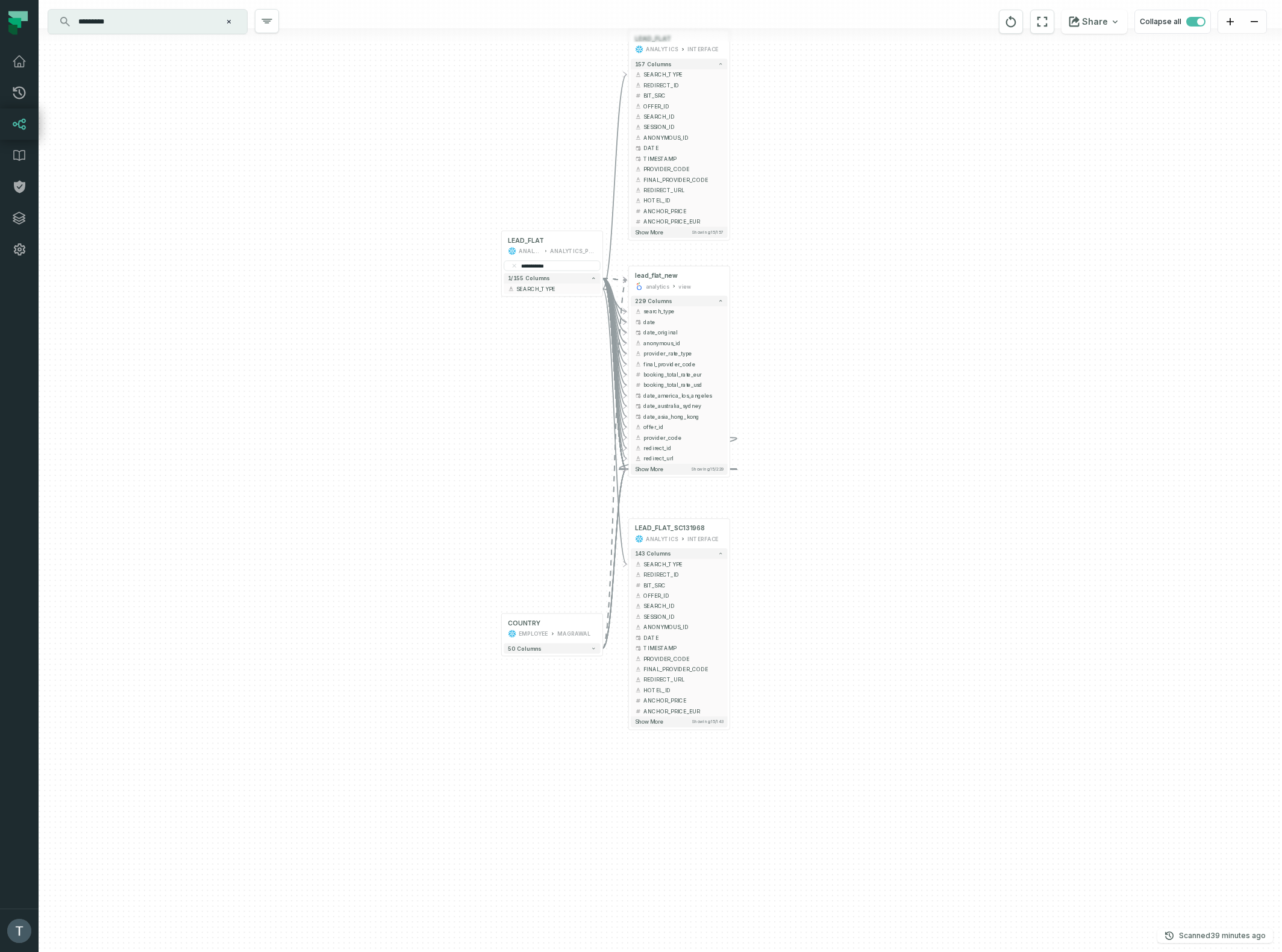
click at [168, 24] on input "*********" at bounding box center [147, 21] width 151 height 20
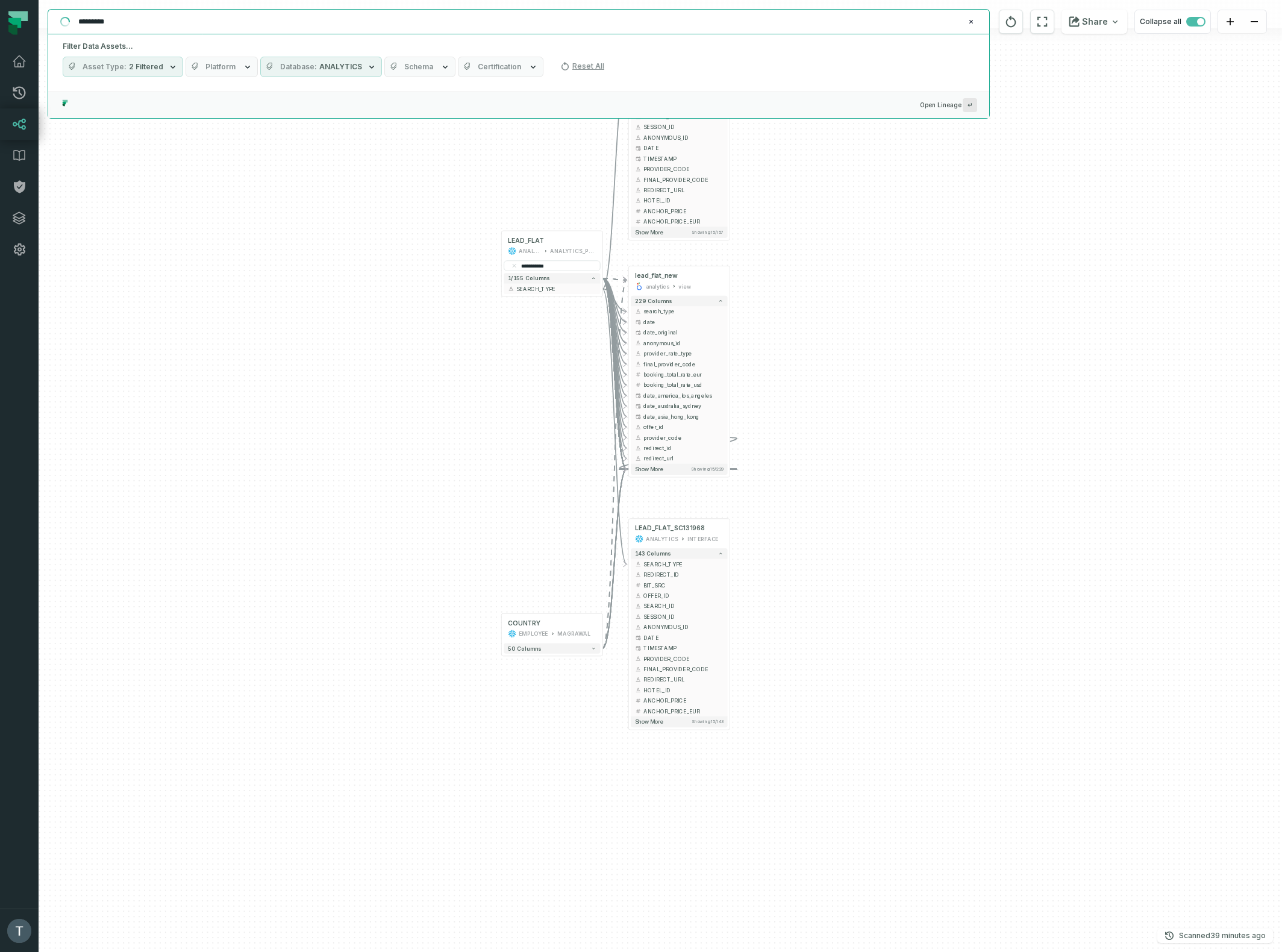
click at [168, 24] on input "*********" at bounding box center [518, 21] width 892 height 20
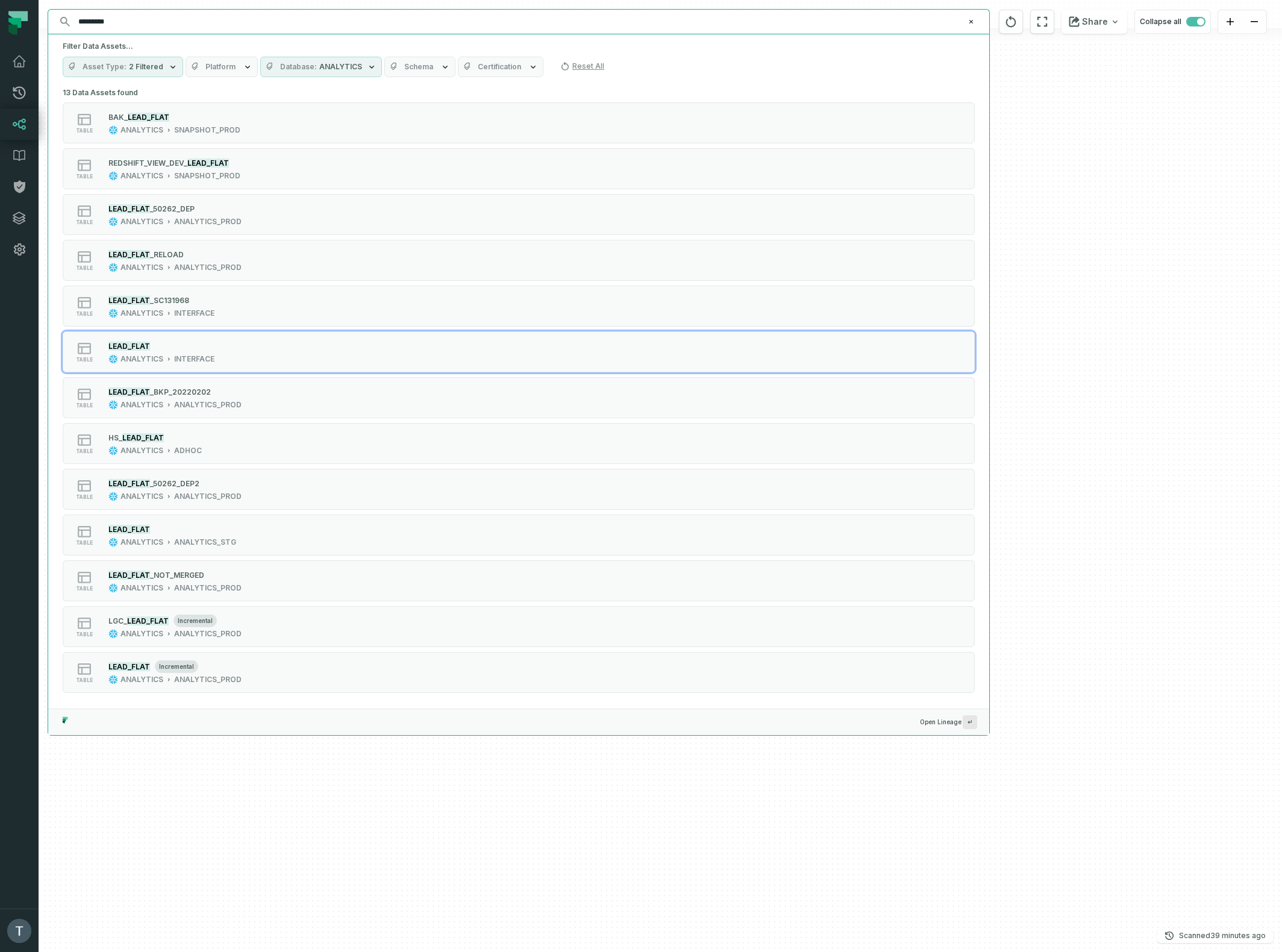
click at [1212, 342] on div "COUNTRY EMPLOYEE MAGRAWAL + 50 columns + LEAD_FLAT ANALYTICS INTERFACE + 157 co…" at bounding box center [659, 476] width 1243 height 952
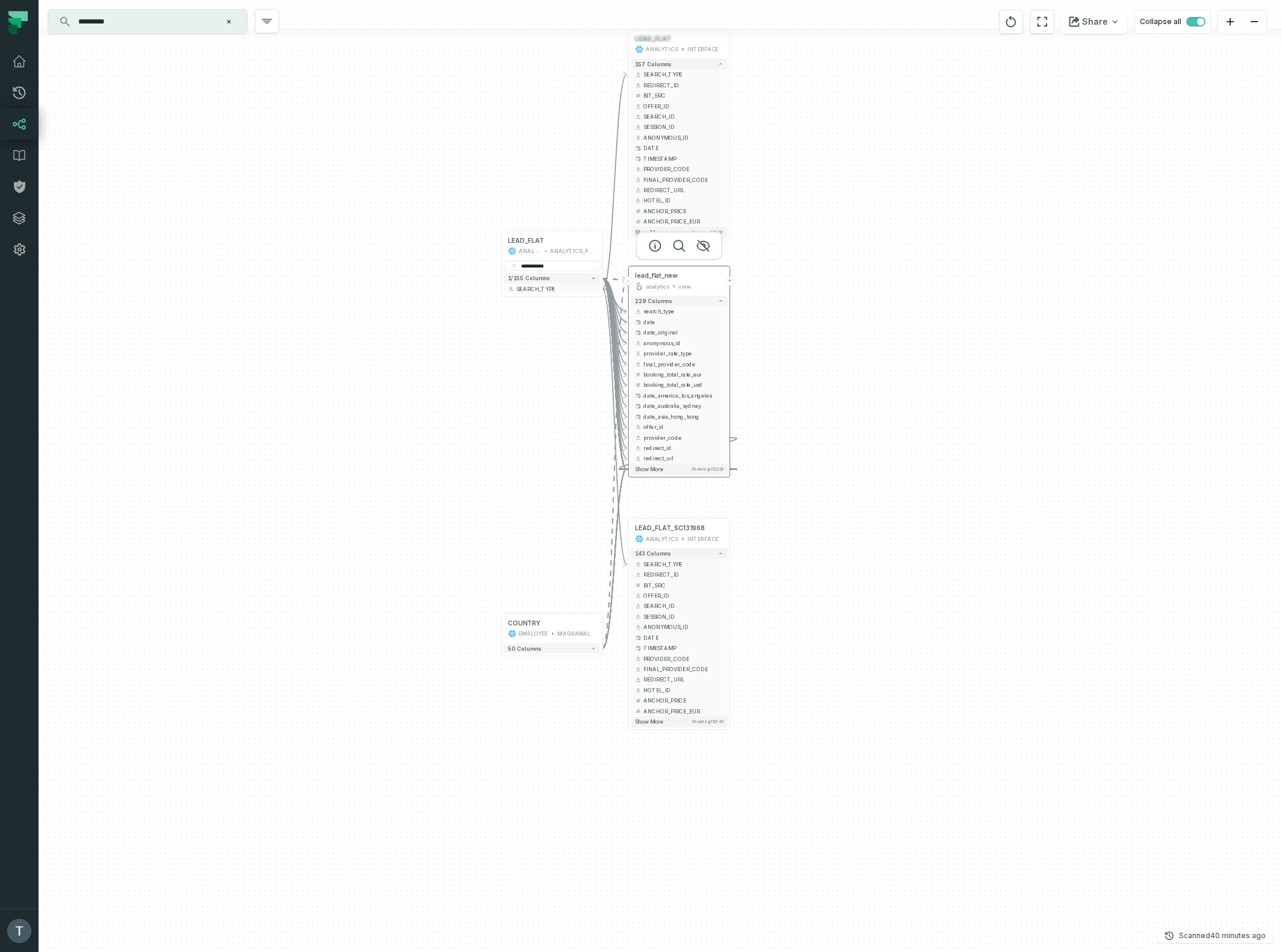
click at [730, 282] on button "+" at bounding box center [730, 281] width 9 height 9
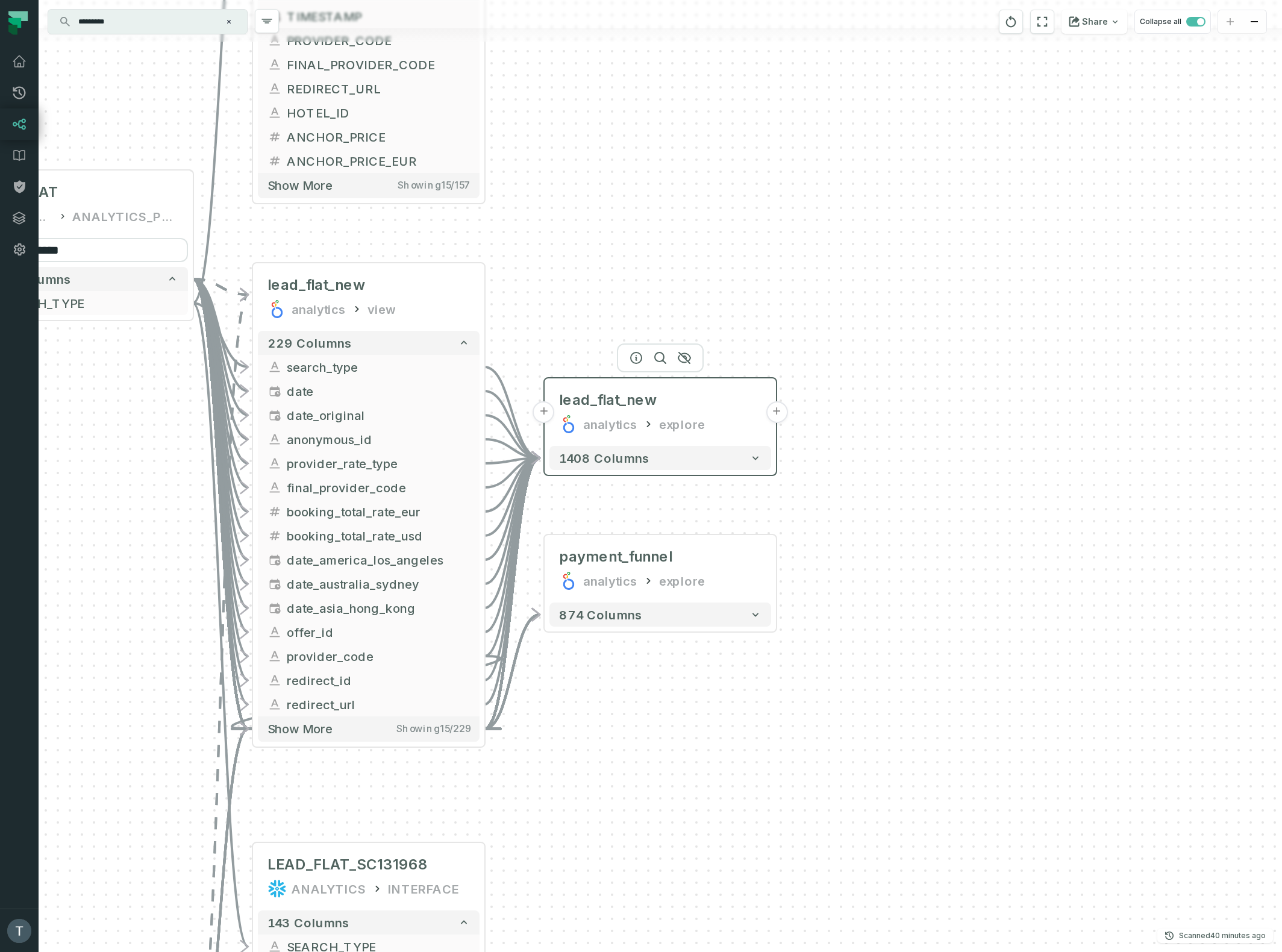
click at [777, 415] on button "+" at bounding box center [776, 412] width 22 height 22
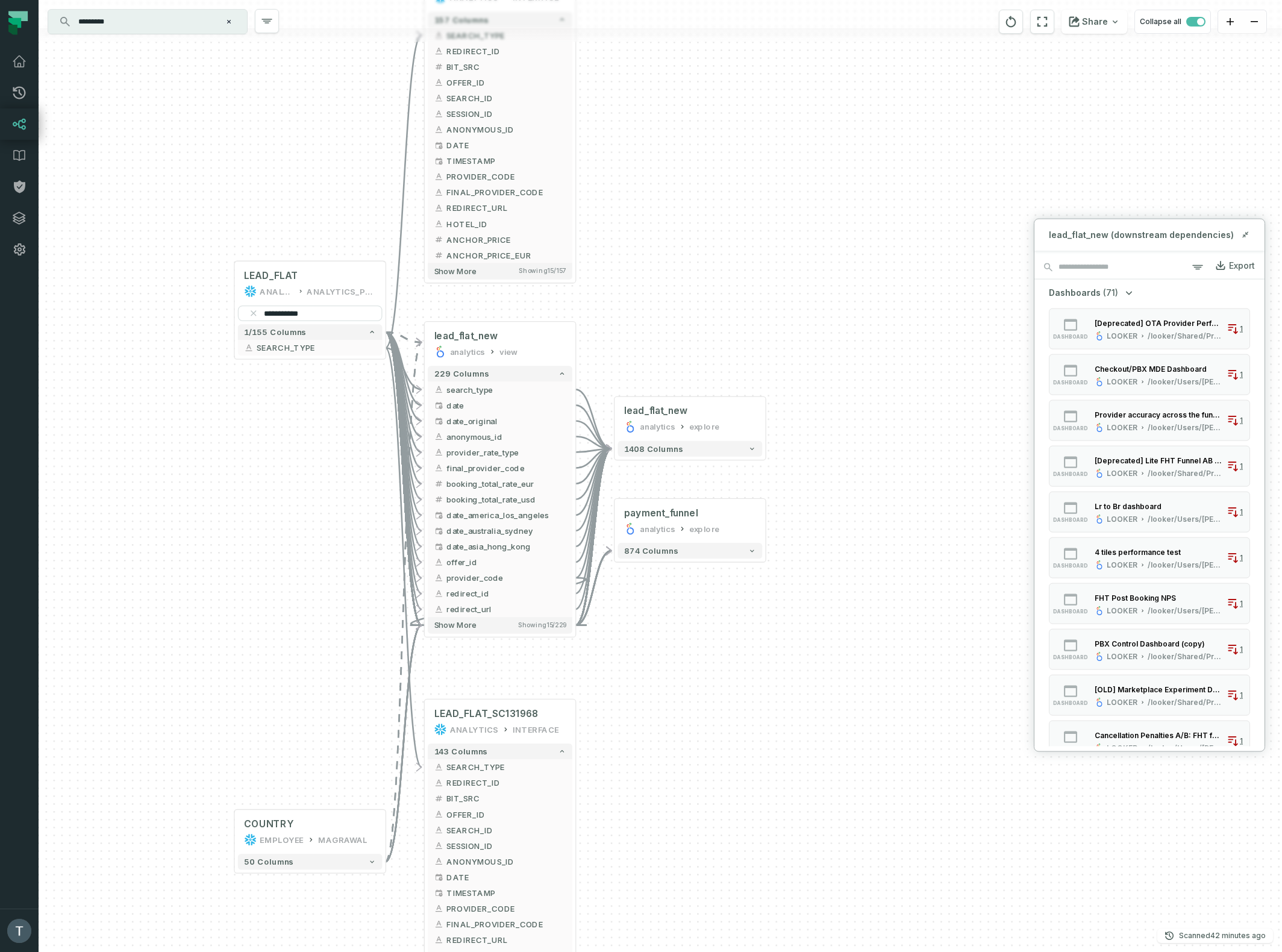
drag, startPoint x: 321, startPoint y: 467, endPoint x: 346, endPoint y: 460, distance: 26.0
click at [343, 471] on div "+ lead_flat_new analytics explore + 1408 columns + payment_funnel analytics exp…" at bounding box center [659, 476] width 1243 height 952
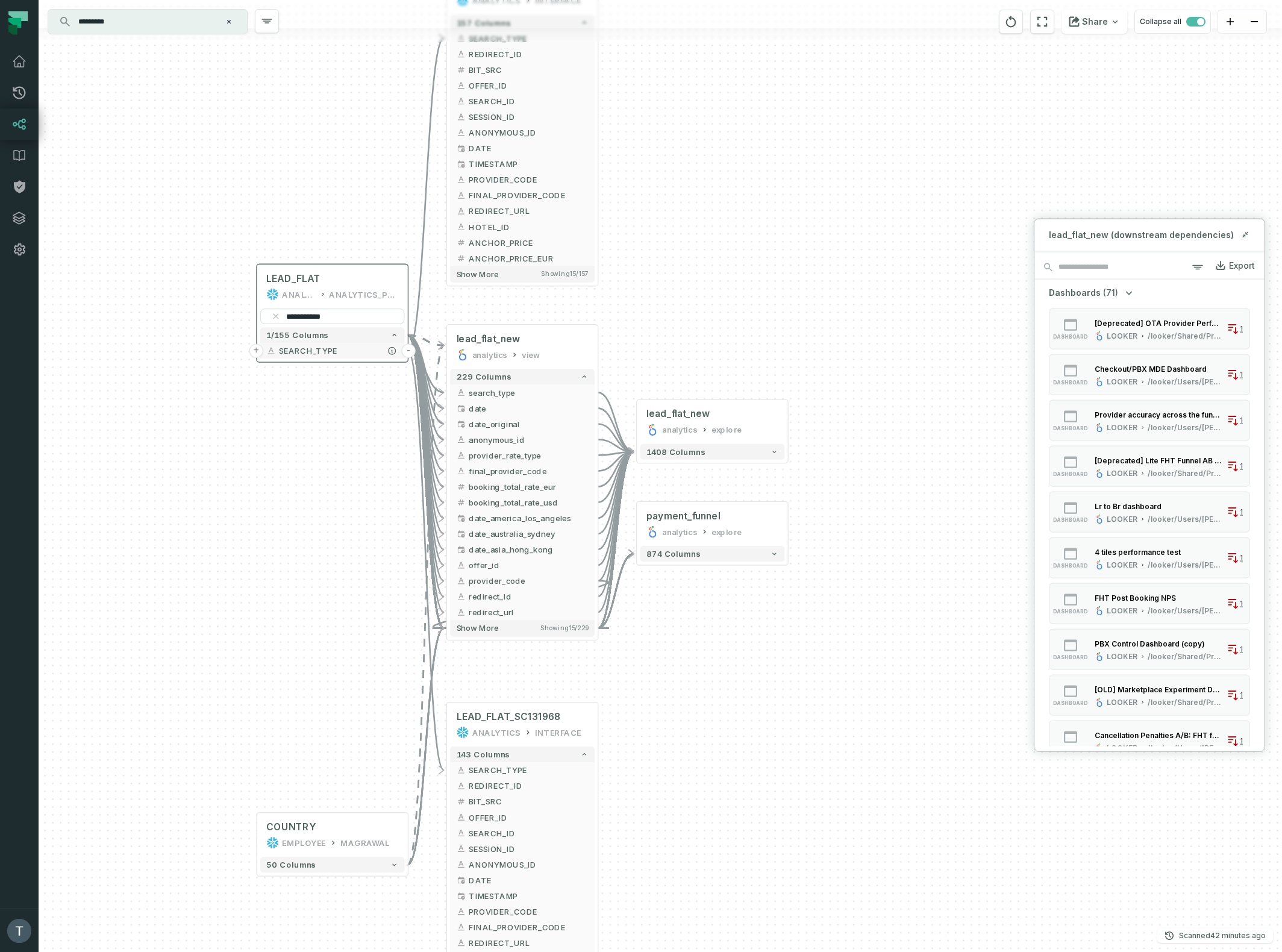
click at [409, 350] on button "-" at bounding box center [409, 351] width 14 height 14
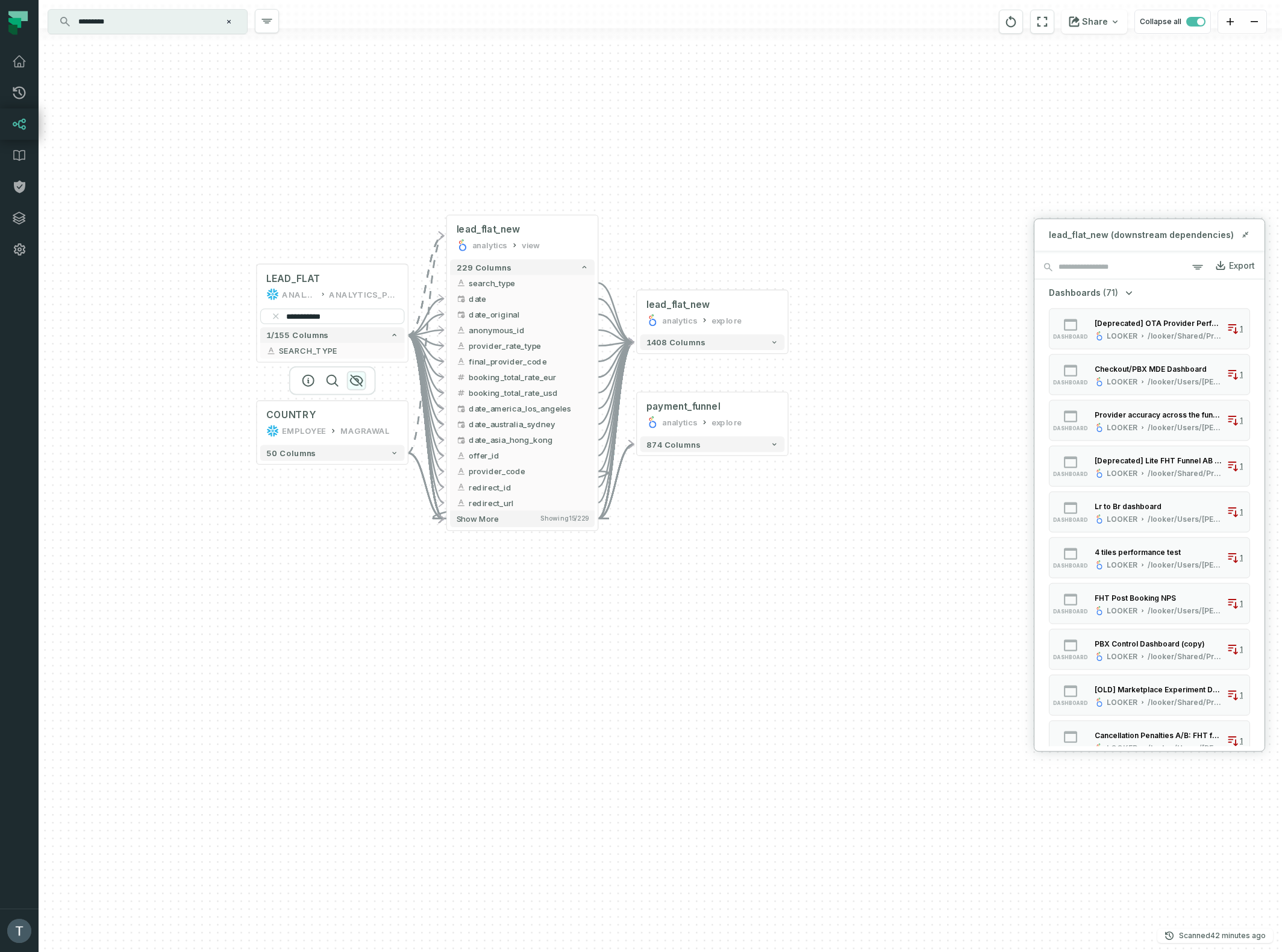
click at [358, 380] on icon "button" at bounding box center [356, 381] width 12 height 11
click at [597, 282] on button "-" at bounding box center [598, 283] width 14 height 14
click at [737, 370] on icon "button" at bounding box center [735, 372] width 12 height 11
click at [0, 0] on icon "button" at bounding box center [0, 0] width 0 height 0
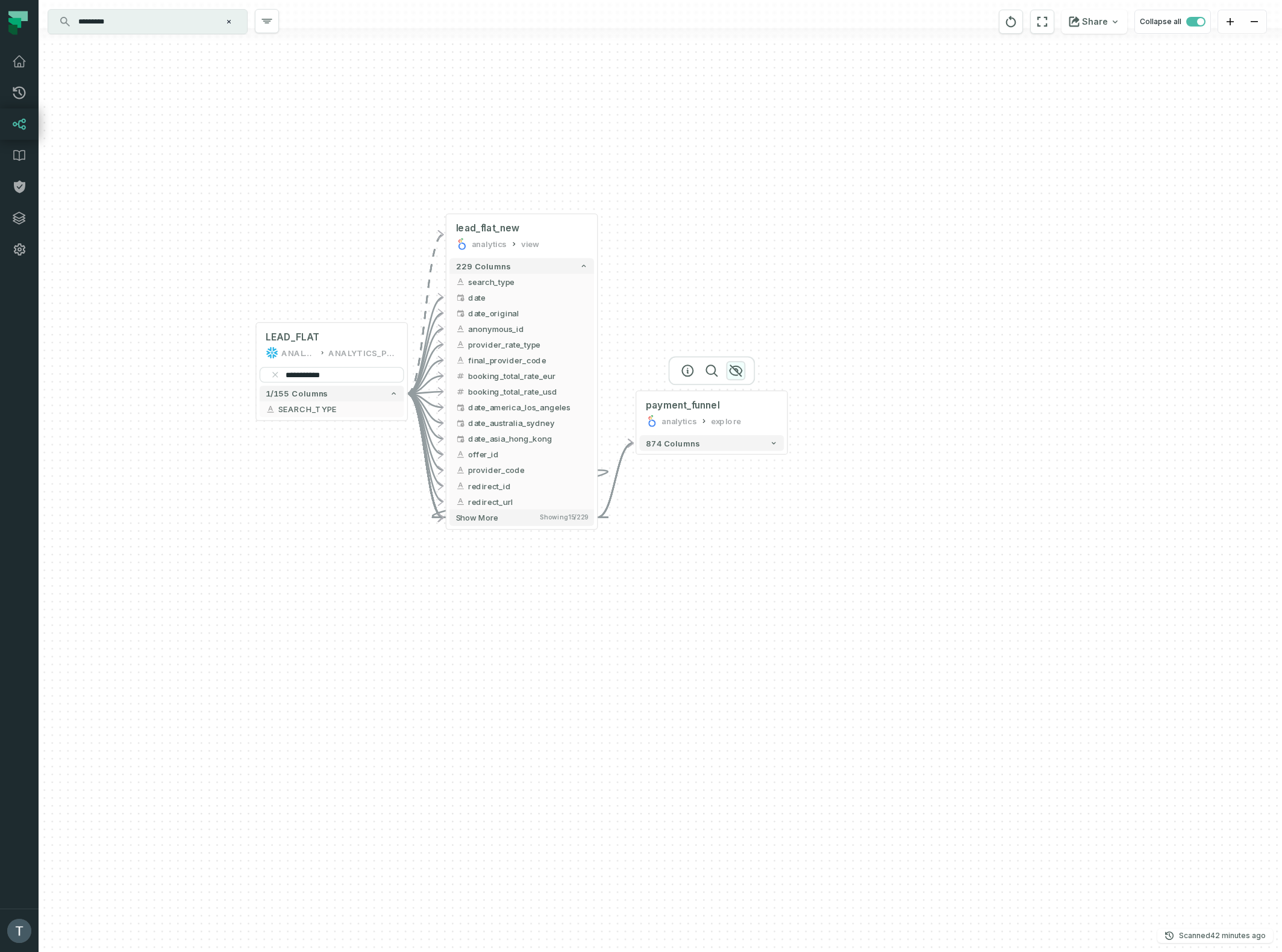
click at [737, 370] on icon "button" at bounding box center [735, 370] width 12 height 11
click at [736, 369] on icon "button" at bounding box center [735, 370] width 12 height 11
click at [547, 195] on icon "button" at bounding box center [546, 193] width 14 height 14
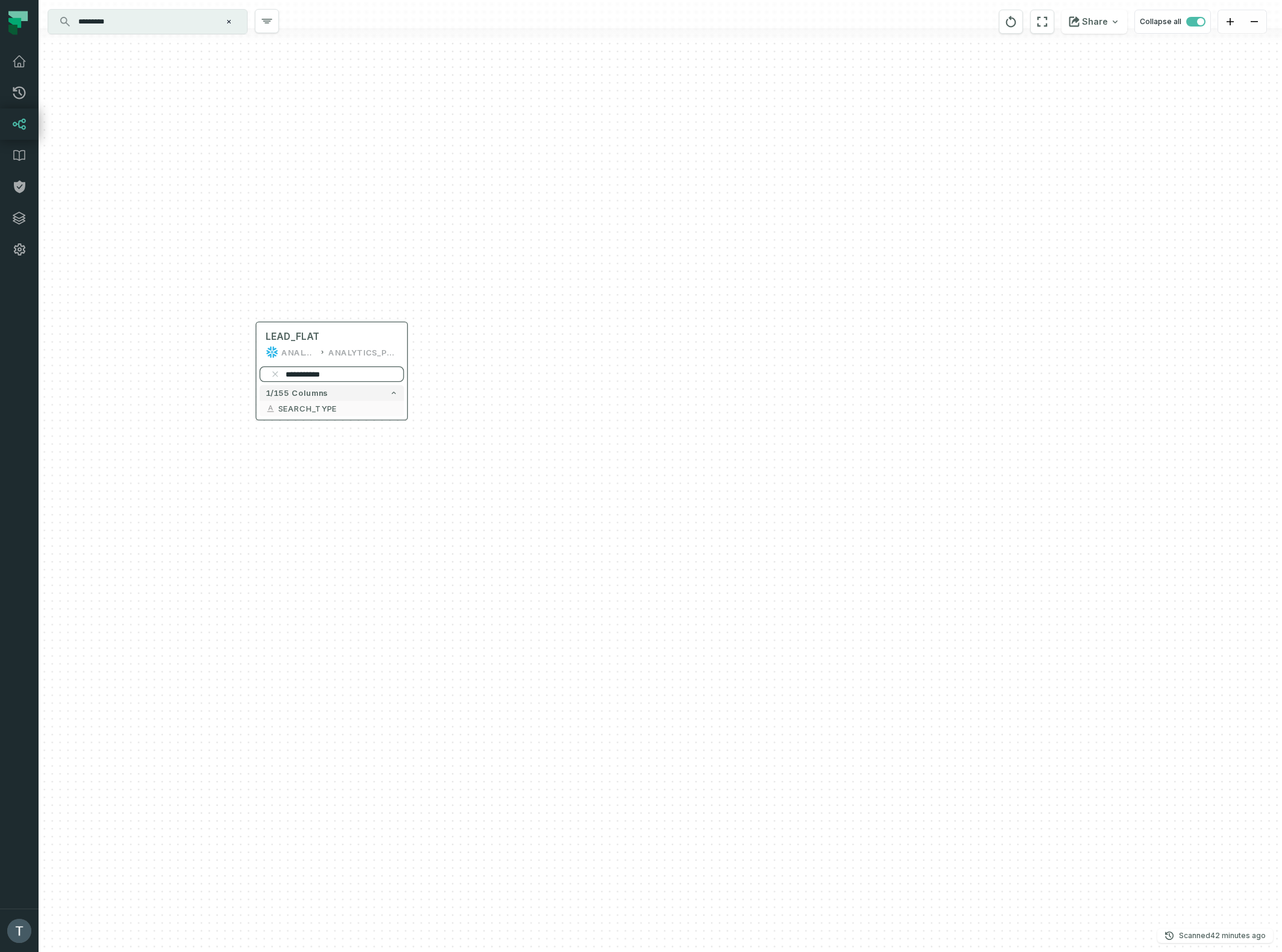
click at [305, 372] on input "**********" at bounding box center [332, 374] width 144 height 16
paste input "***"
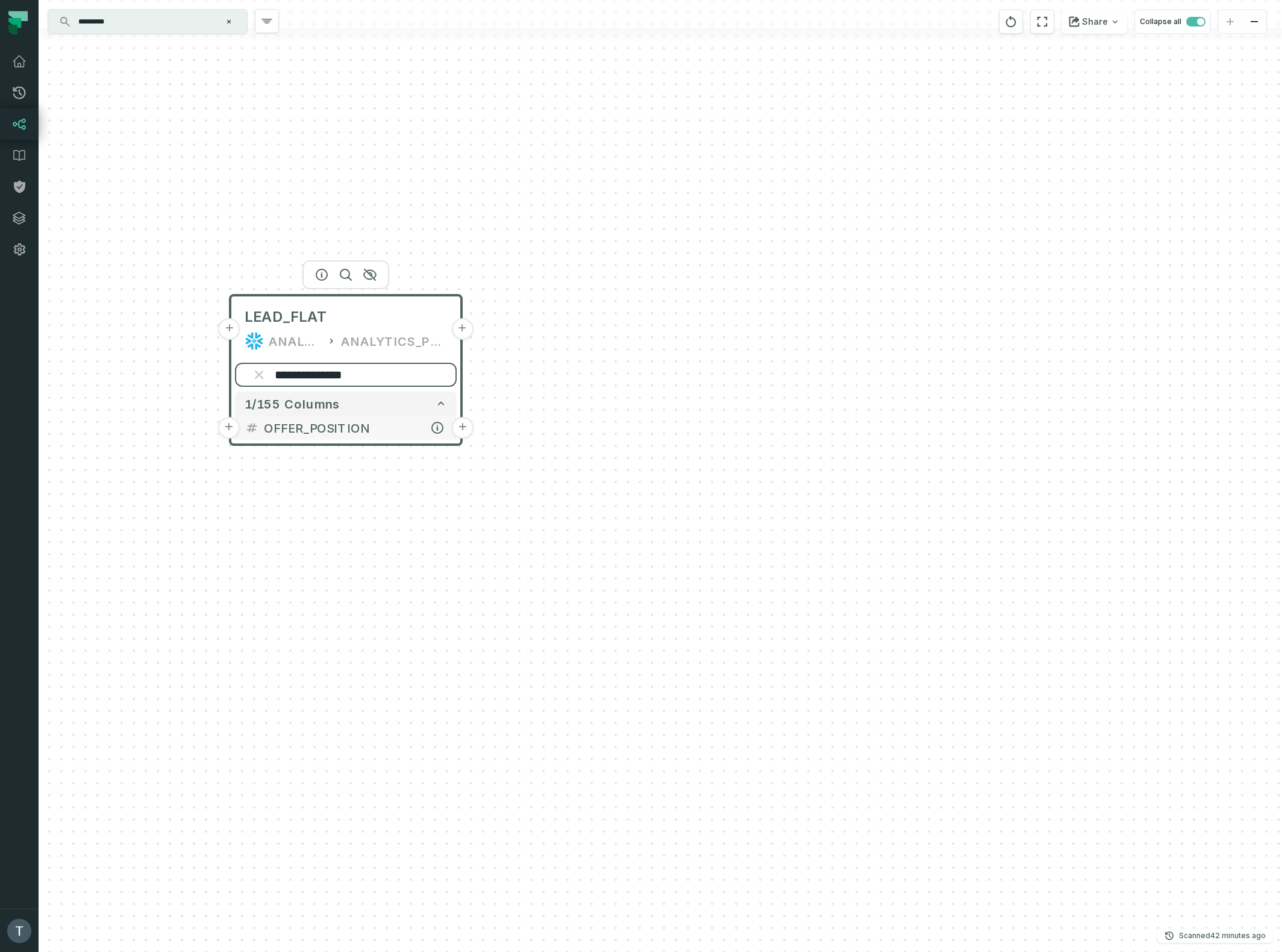
type input "**********"
click at [463, 427] on button "+" at bounding box center [463, 427] width 22 height 22
click at [464, 427] on button "+" at bounding box center [463, 427] width 22 height 22
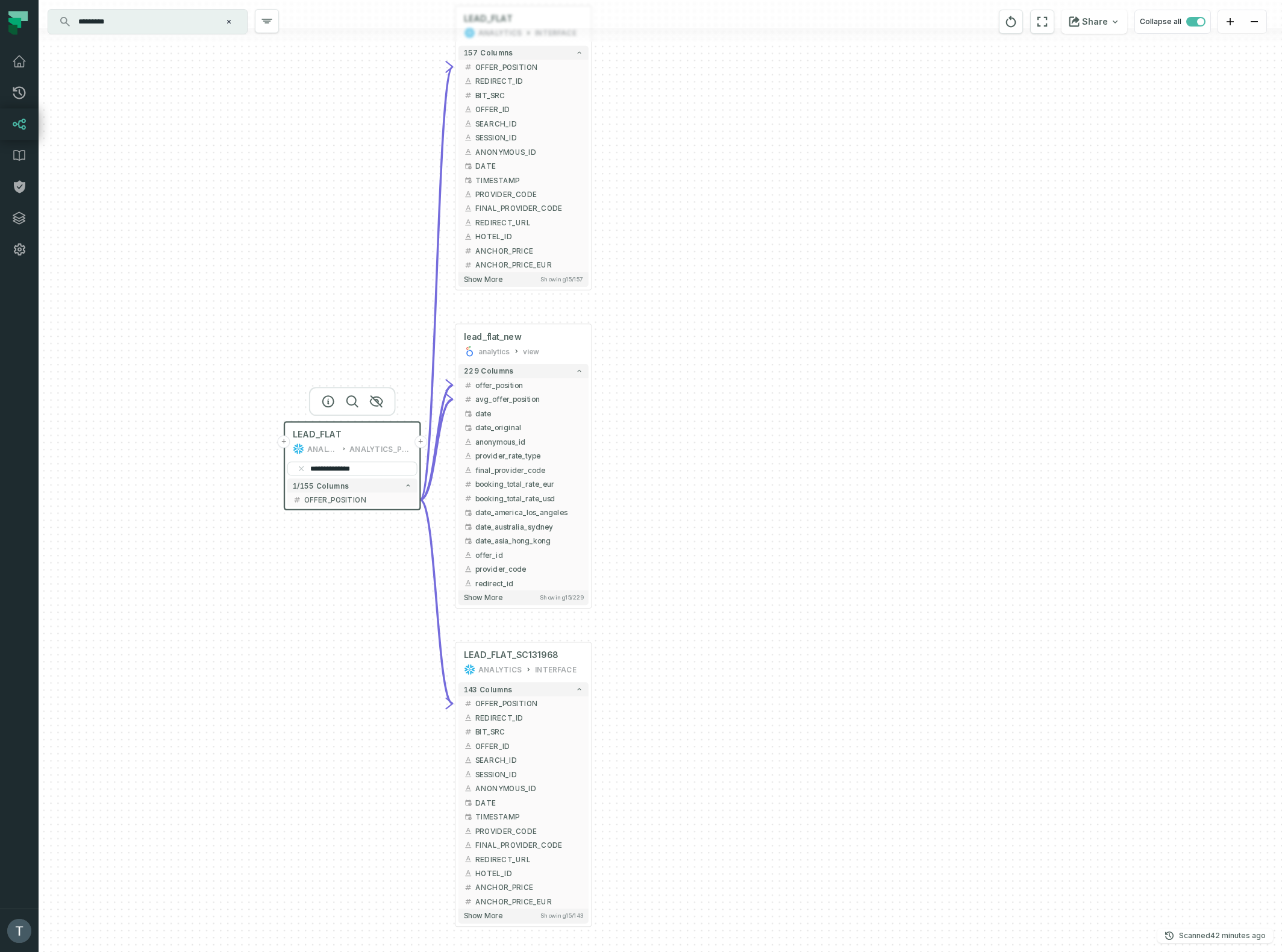
drag, startPoint x: 782, startPoint y: 578, endPoint x: 768, endPoint y: 341, distance: 237.4
click at [768, 341] on div "+ LEAD_FLAT ANALYTICS INTERFACE + 157 columns - OFFER_POSITION + + REDIRECT_ID …" at bounding box center [659, 476] width 1243 height 952
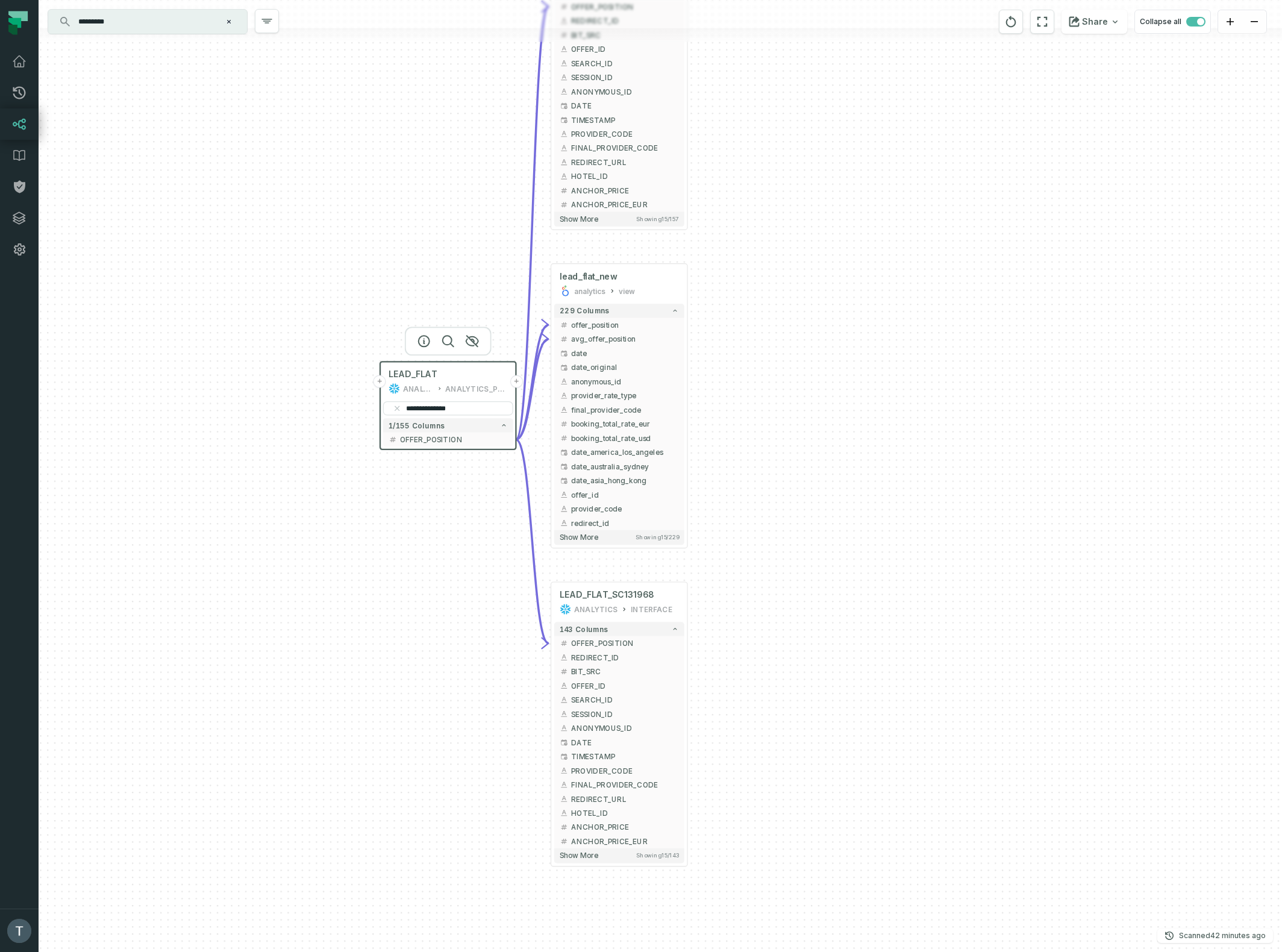
drag, startPoint x: 721, startPoint y: 617, endPoint x: 815, endPoint y: 568, distance: 106.0
click at [815, 568] on div "+ LEAD_FLAT ANALYTICS INTERFACE + 157 columns - OFFER_POSITION + + REDIRECT_ID …" at bounding box center [659, 476] width 1243 height 952
click at [690, 285] on button "+" at bounding box center [688, 284] width 13 height 13
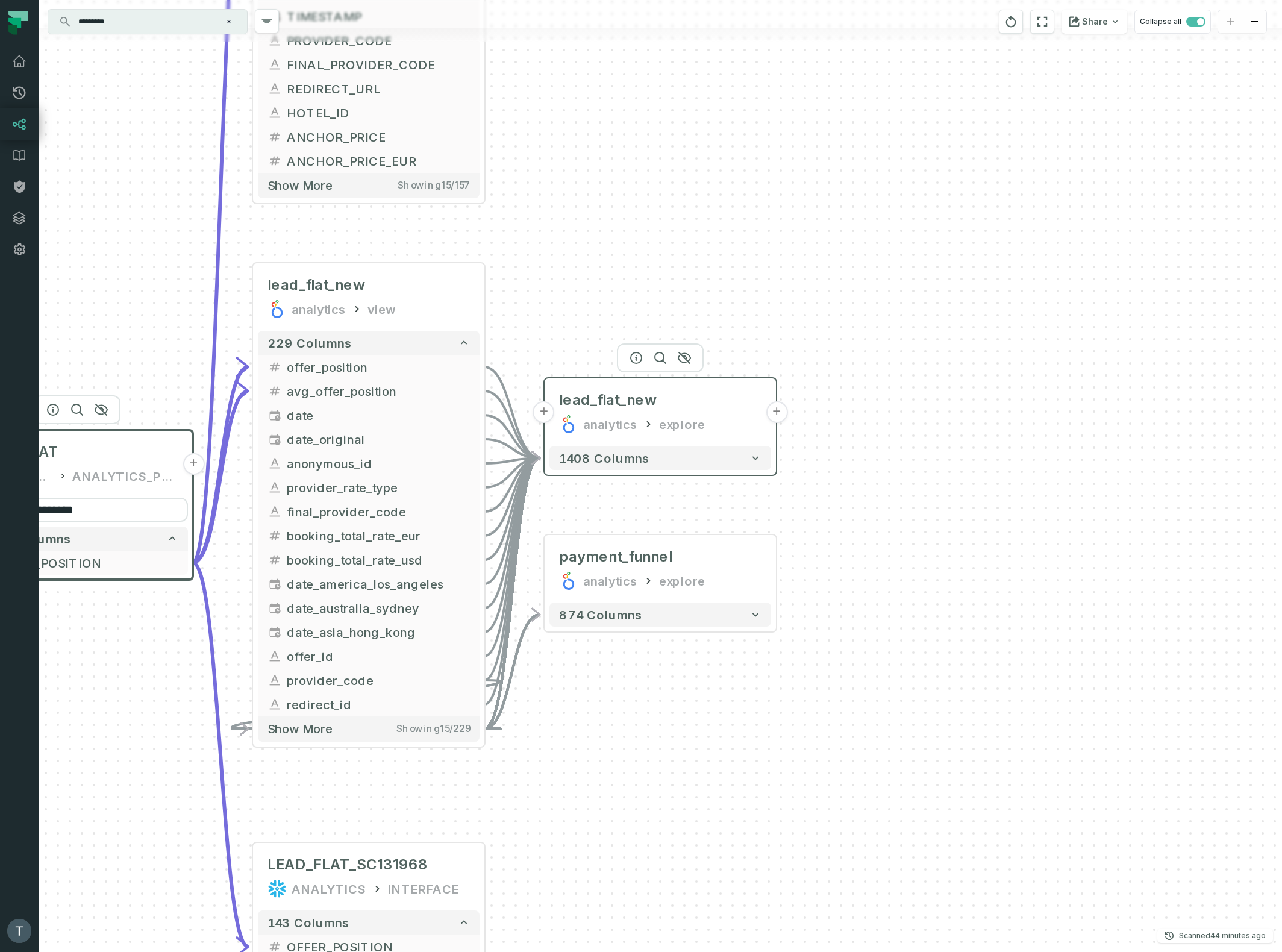
click at [778, 414] on button "+" at bounding box center [776, 412] width 22 height 22
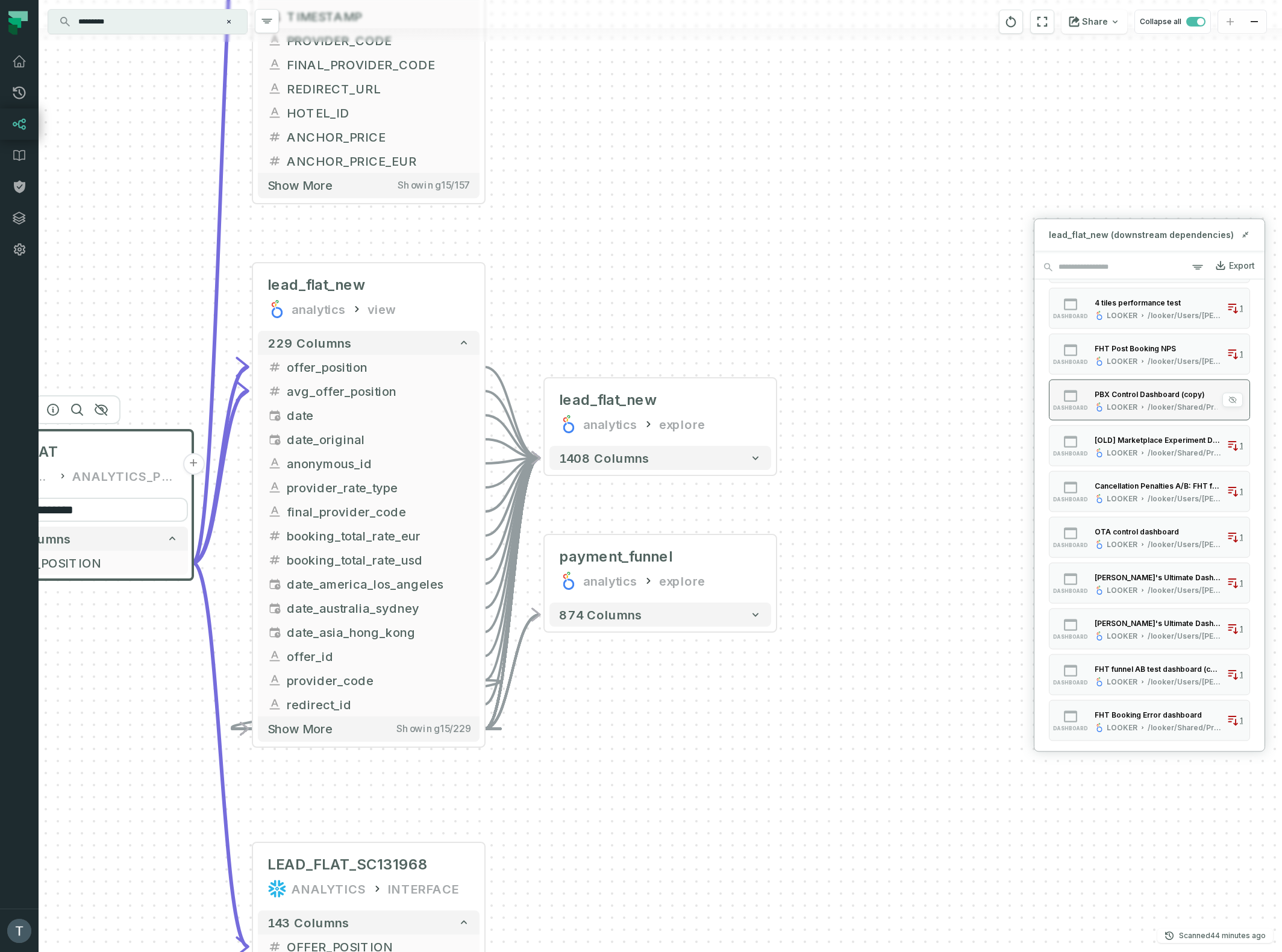
scroll to position [268, 0]
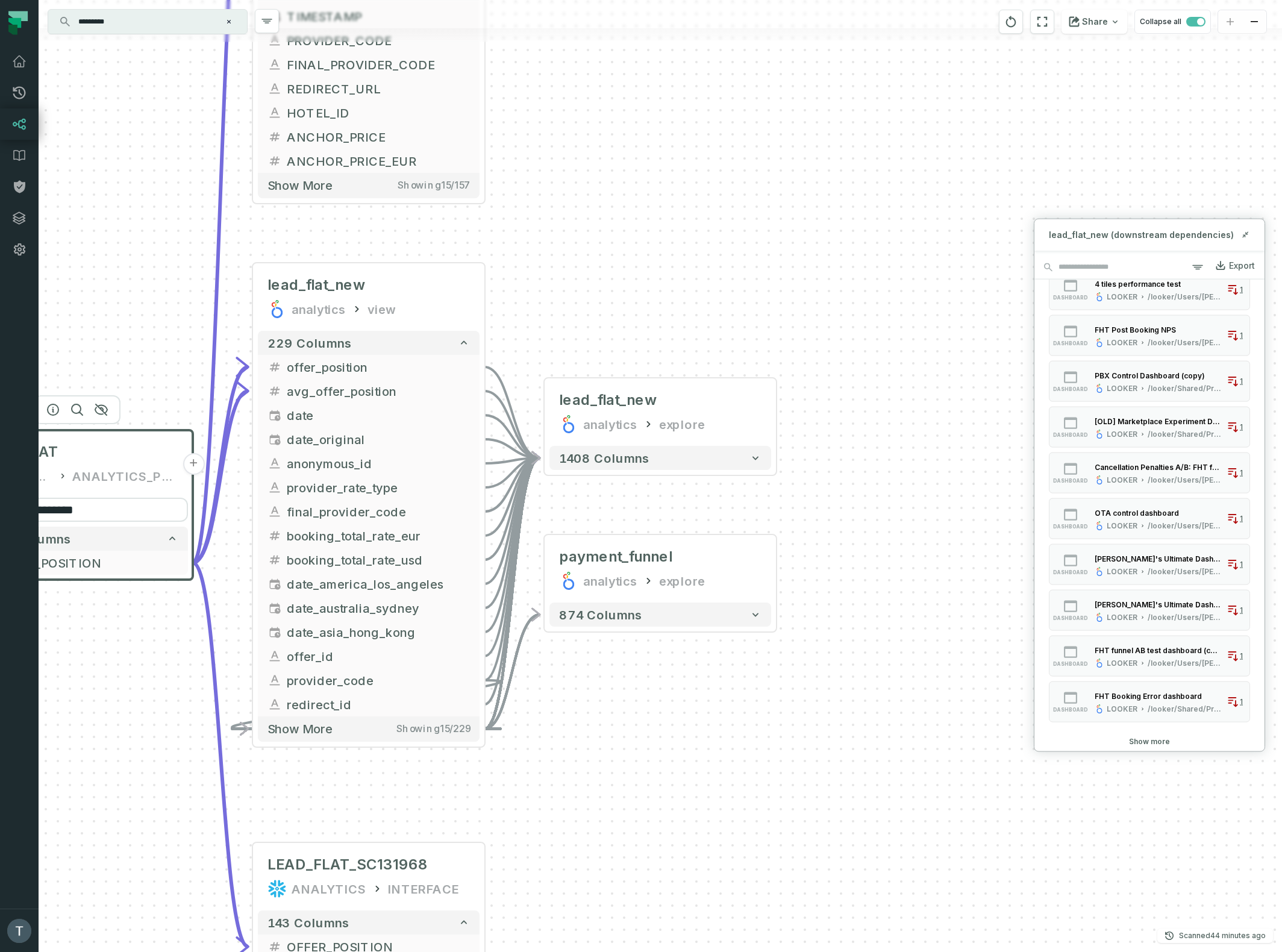
click at [1139, 739] on button "Show more" at bounding box center [1149, 741] width 41 height 9
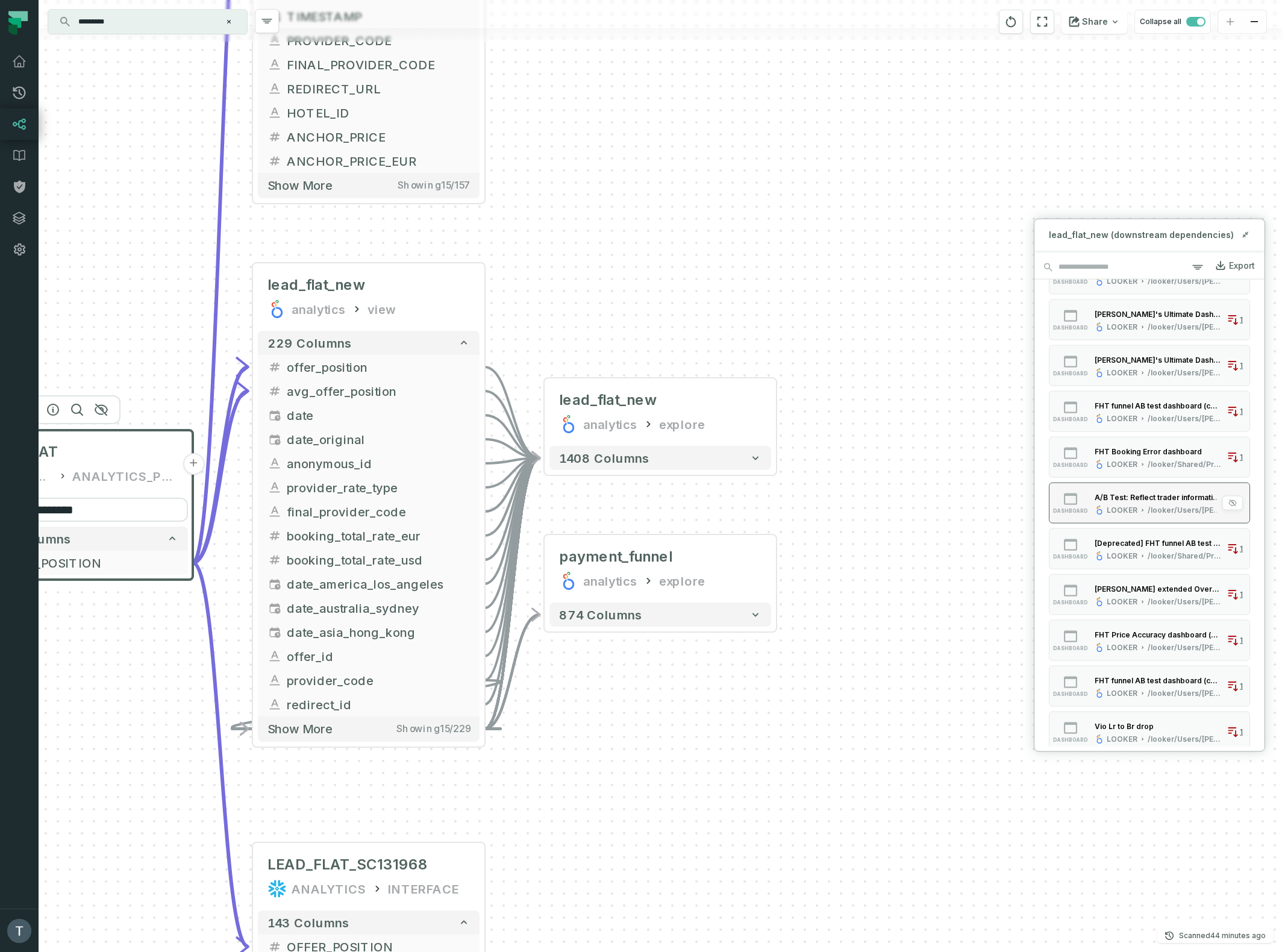
scroll to position [0, 0]
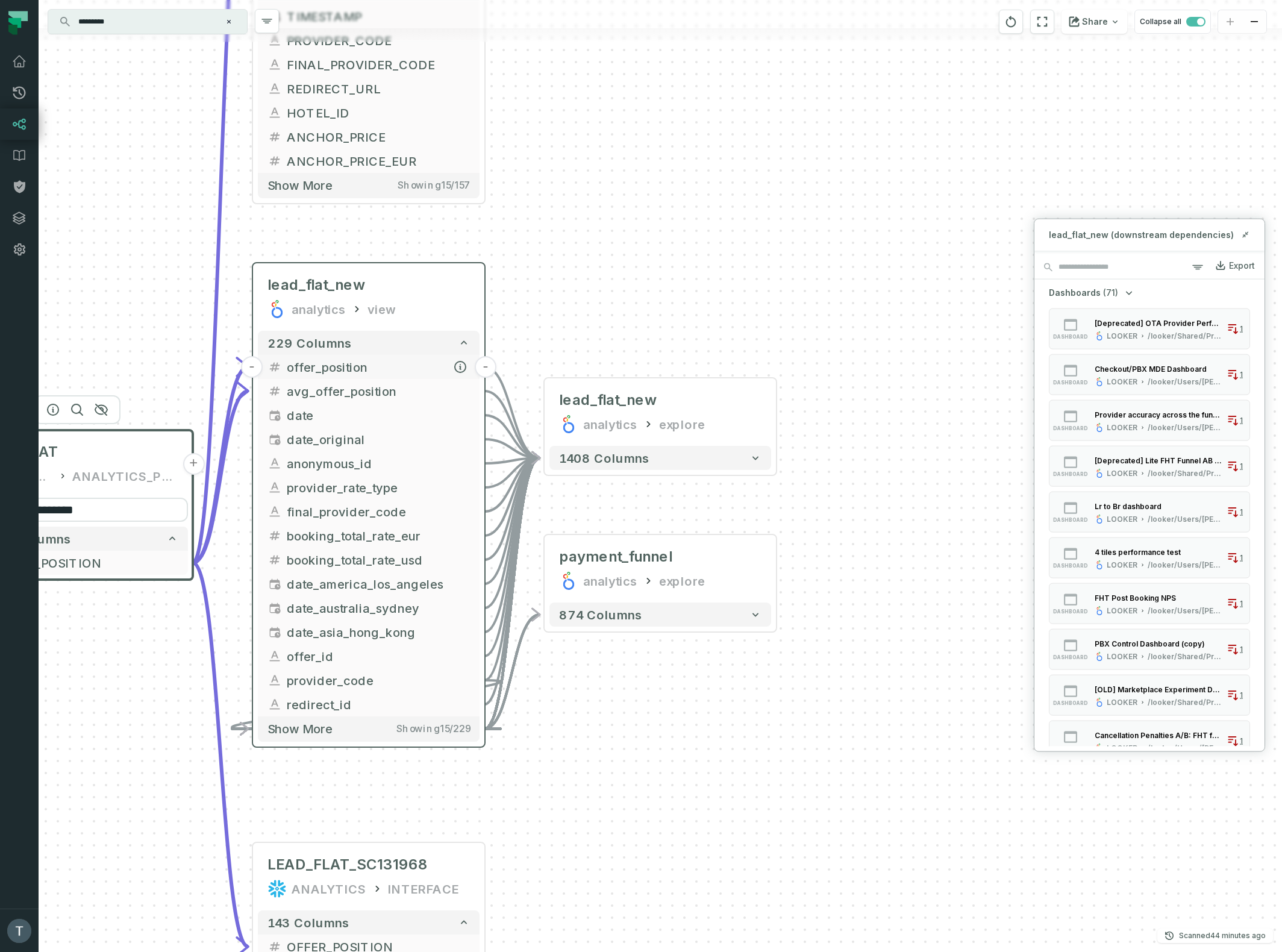
click at [486, 368] on button "-" at bounding box center [485, 367] width 22 height 22
click at [486, 368] on button "+" at bounding box center [485, 367] width 22 height 22
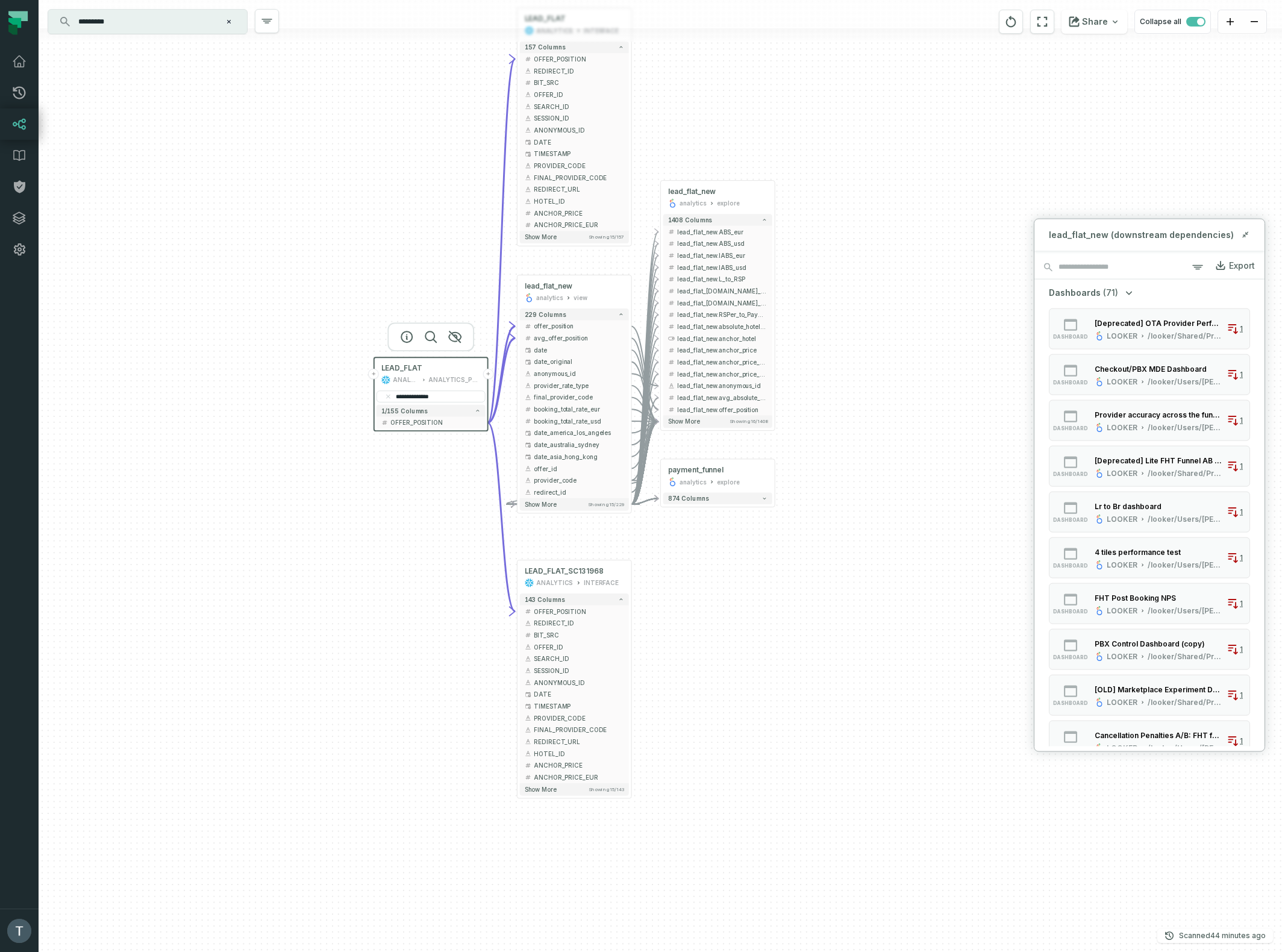
drag, startPoint x: 935, startPoint y: 643, endPoint x: 890, endPoint y: 405, distance: 242.2
click at [890, 405] on div "+ lead_flat_new analytics explore + 1408 columns - lead_flat_new.ABS_eur + - le…" at bounding box center [659, 476] width 1243 height 952
click at [742, 440] on icon "button" at bounding box center [741, 438] width 14 height 14
click at [739, 154] on icon "button" at bounding box center [741, 160] width 14 height 14
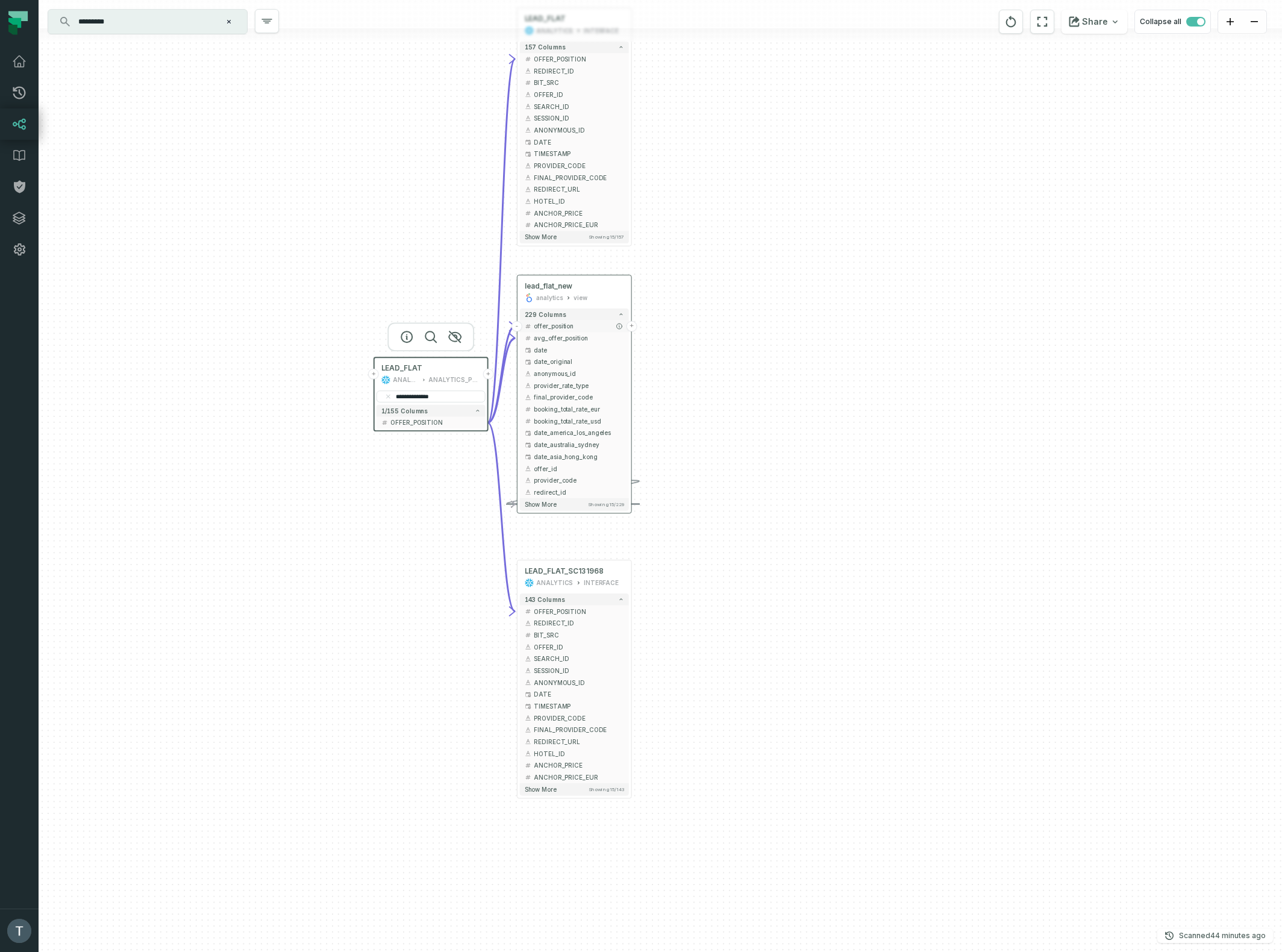
click at [633, 328] on button "+" at bounding box center [632, 326] width 11 height 11
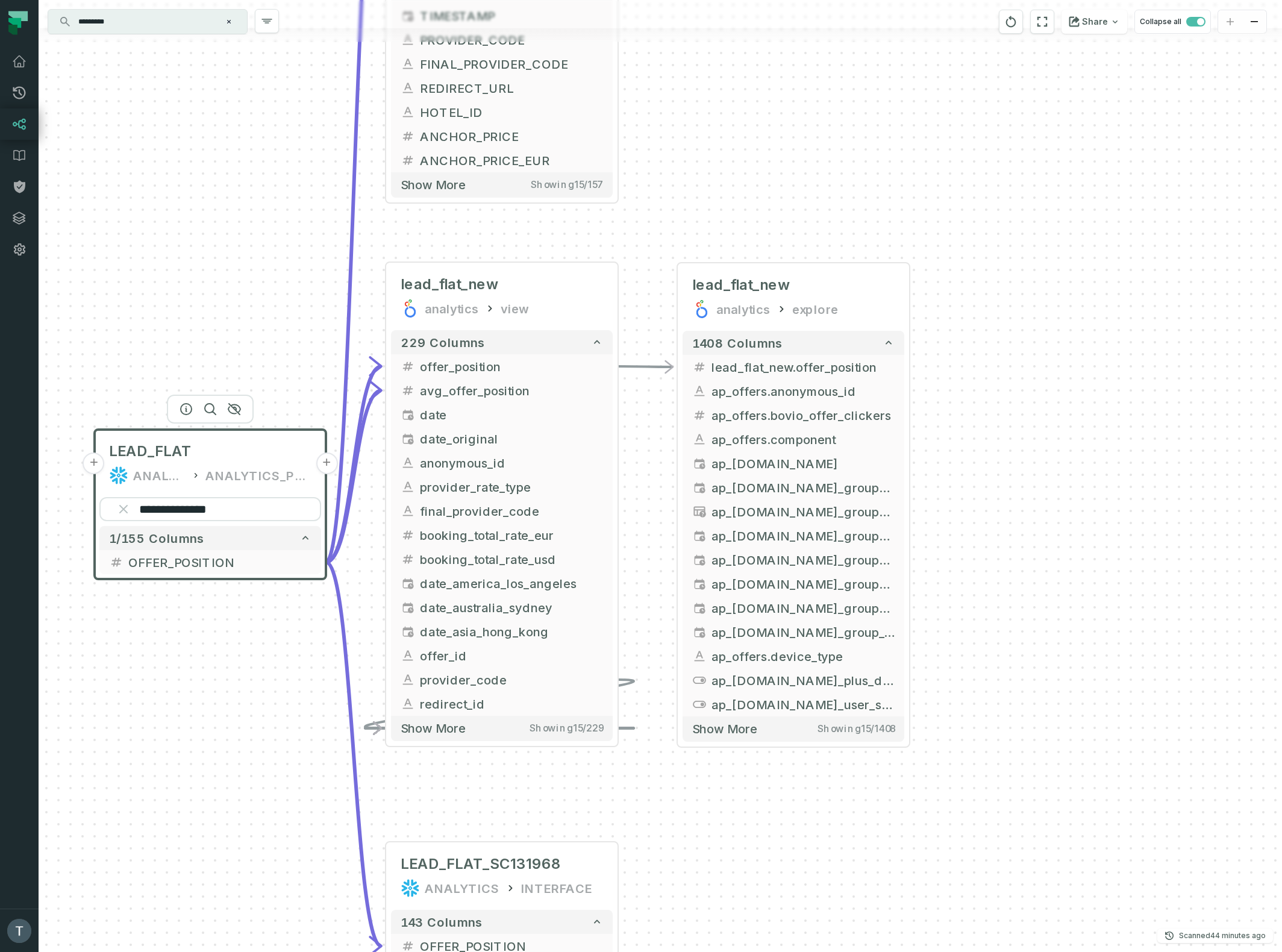
drag, startPoint x: 975, startPoint y: 473, endPoint x: 1082, endPoint y: 351, distance: 162.3
click at [1082, 351] on div "+ lead_flat_new analytics explore + 1408 columns - lead_flat_new.offer_position…" at bounding box center [659, 476] width 1243 height 952
click at [151, 21] on input "*********" at bounding box center [147, 21] width 151 height 20
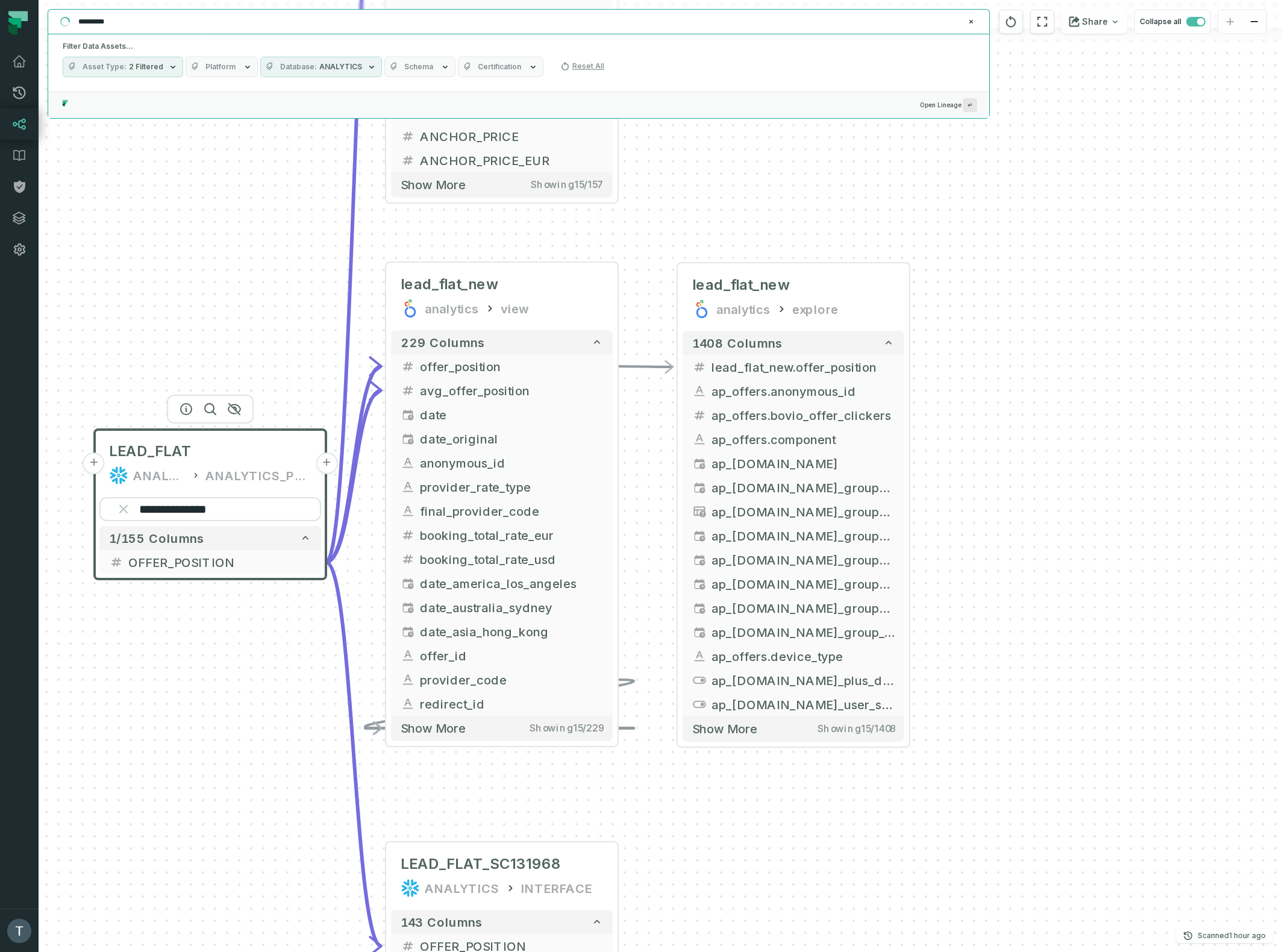
click at [151, 21] on input "*********" at bounding box center [518, 21] width 892 height 20
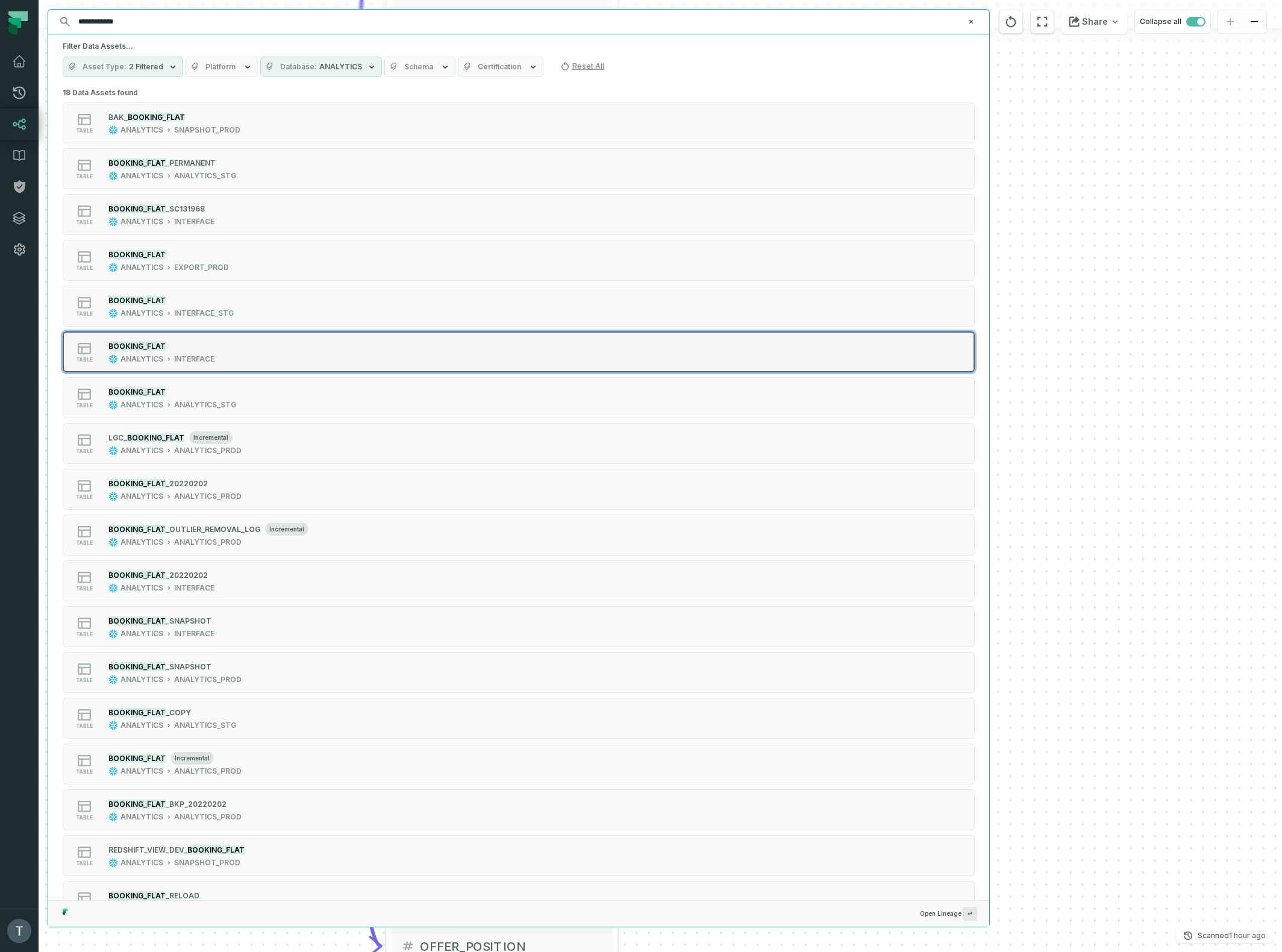
type input "**********"
click at [285, 352] on div "table BOOKING_FLAT ANALYTICS INTERFACE" at bounding box center [216, 351] width 301 height 24
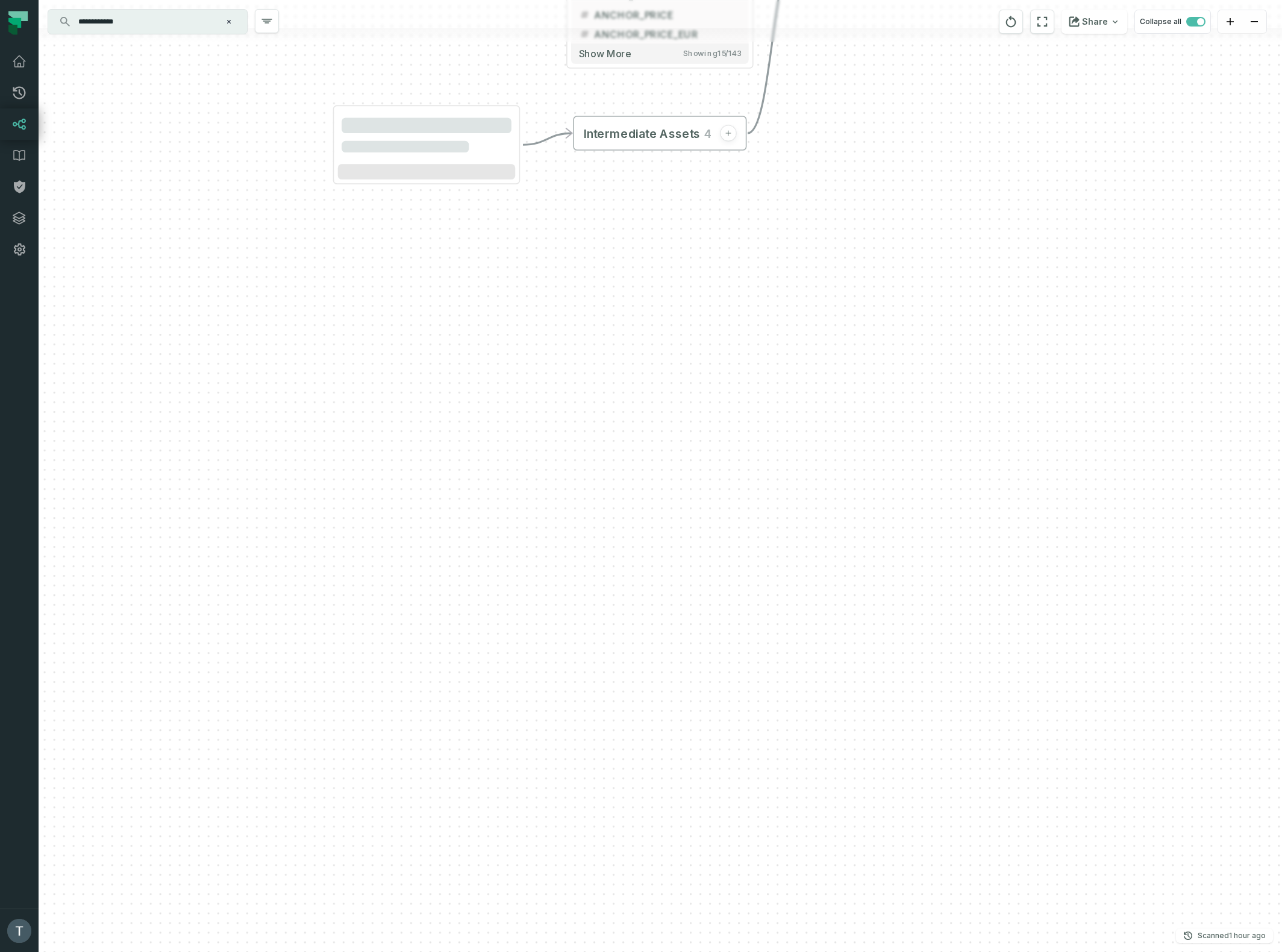
click at [1183, 269] on div "+ lead_flat_new analytics explore + 1408 columns - lead_flat_new.offer_position…" at bounding box center [659, 476] width 1243 height 952
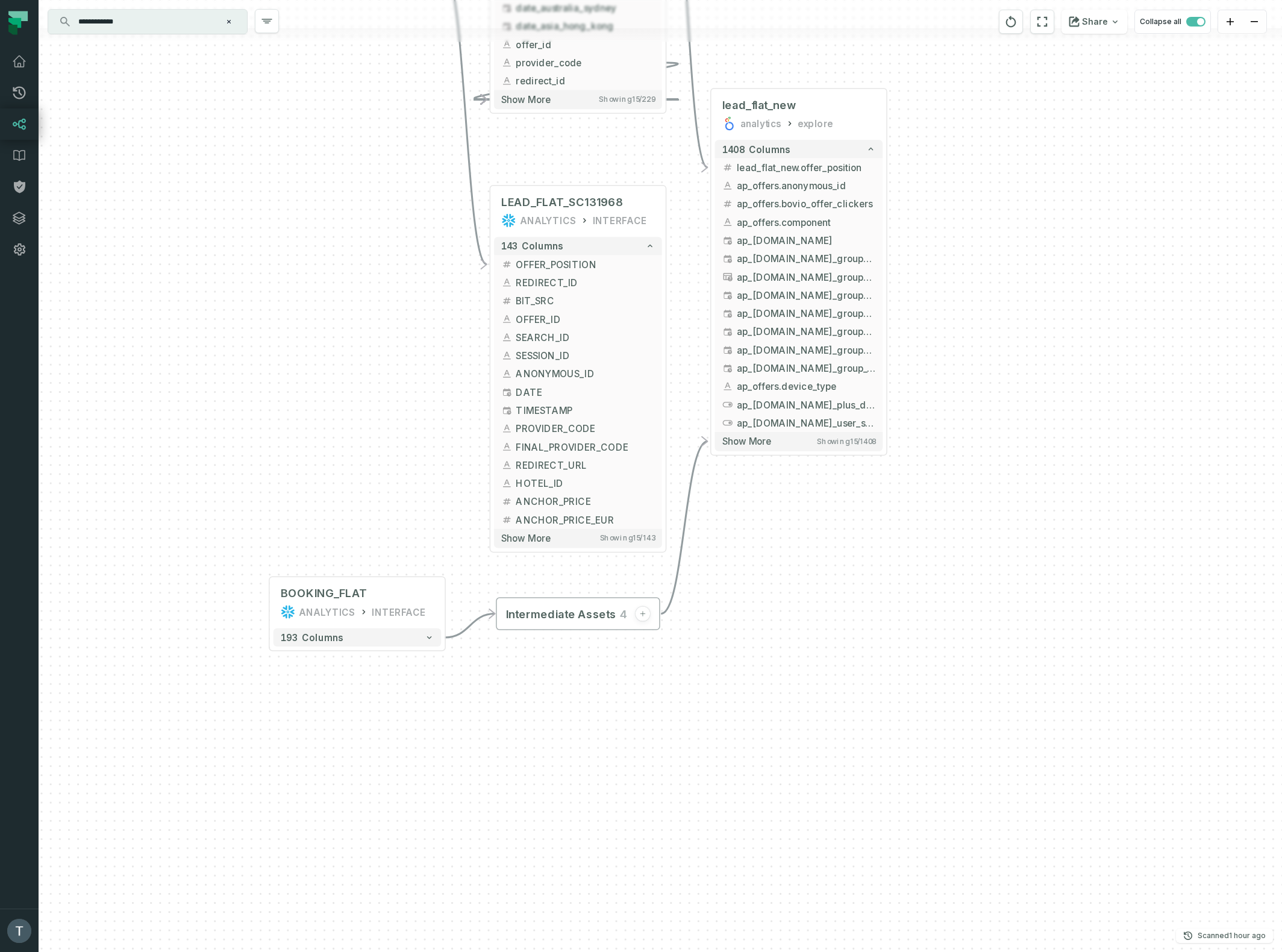
drag, startPoint x: 880, startPoint y: 268, endPoint x: 803, endPoint y: 690, distance: 429.0
click at [803, 690] on div "+ lead_flat_new analytics explore + 1408 columns - lead_flat_new.offer_position…" at bounding box center [659, 476] width 1243 height 952
click at [822, 66] on icon "button" at bounding box center [823, 68] width 14 height 14
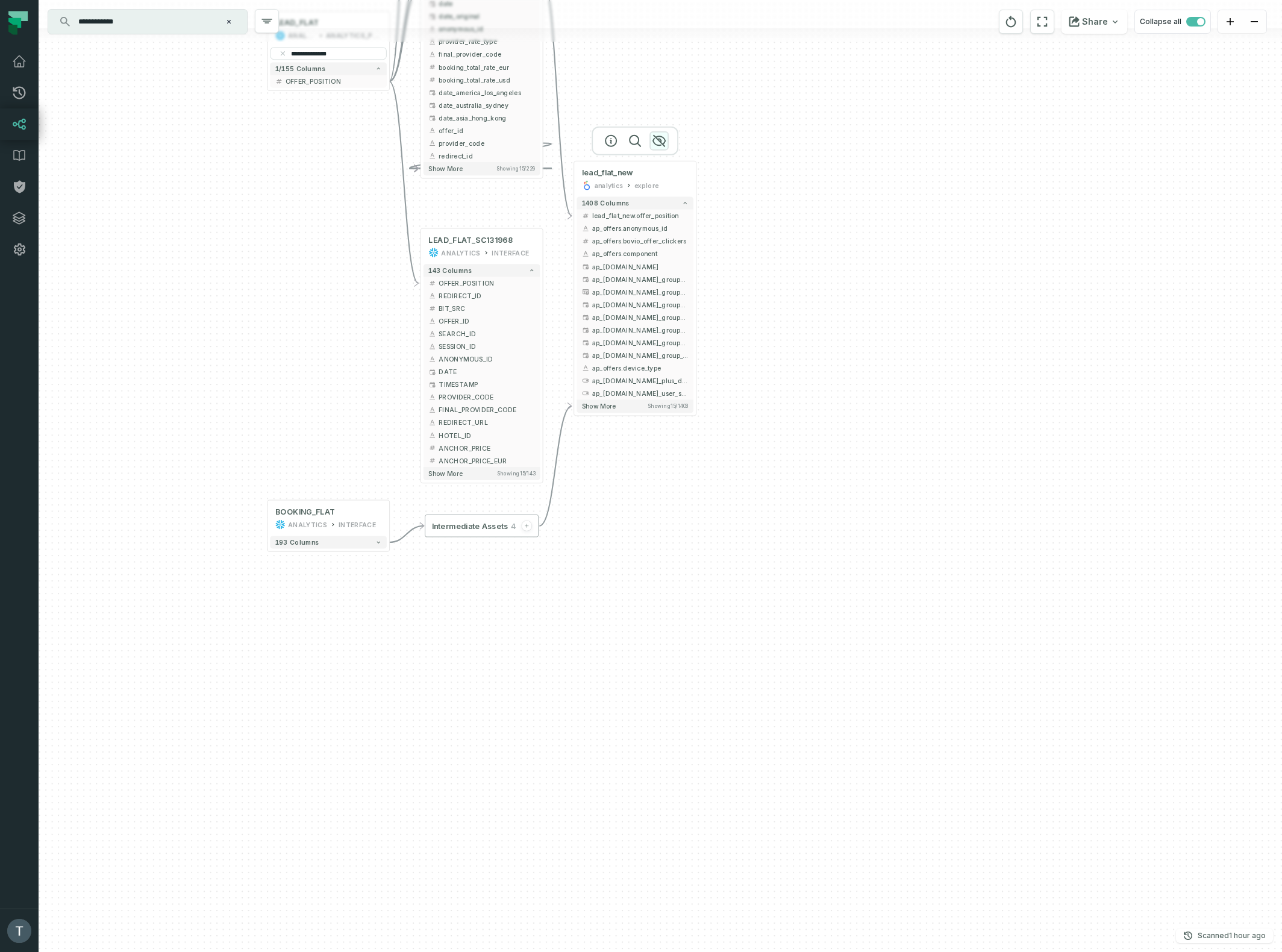
click at [659, 142] on icon "button" at bounding box center [659, 141] width 14 height 14
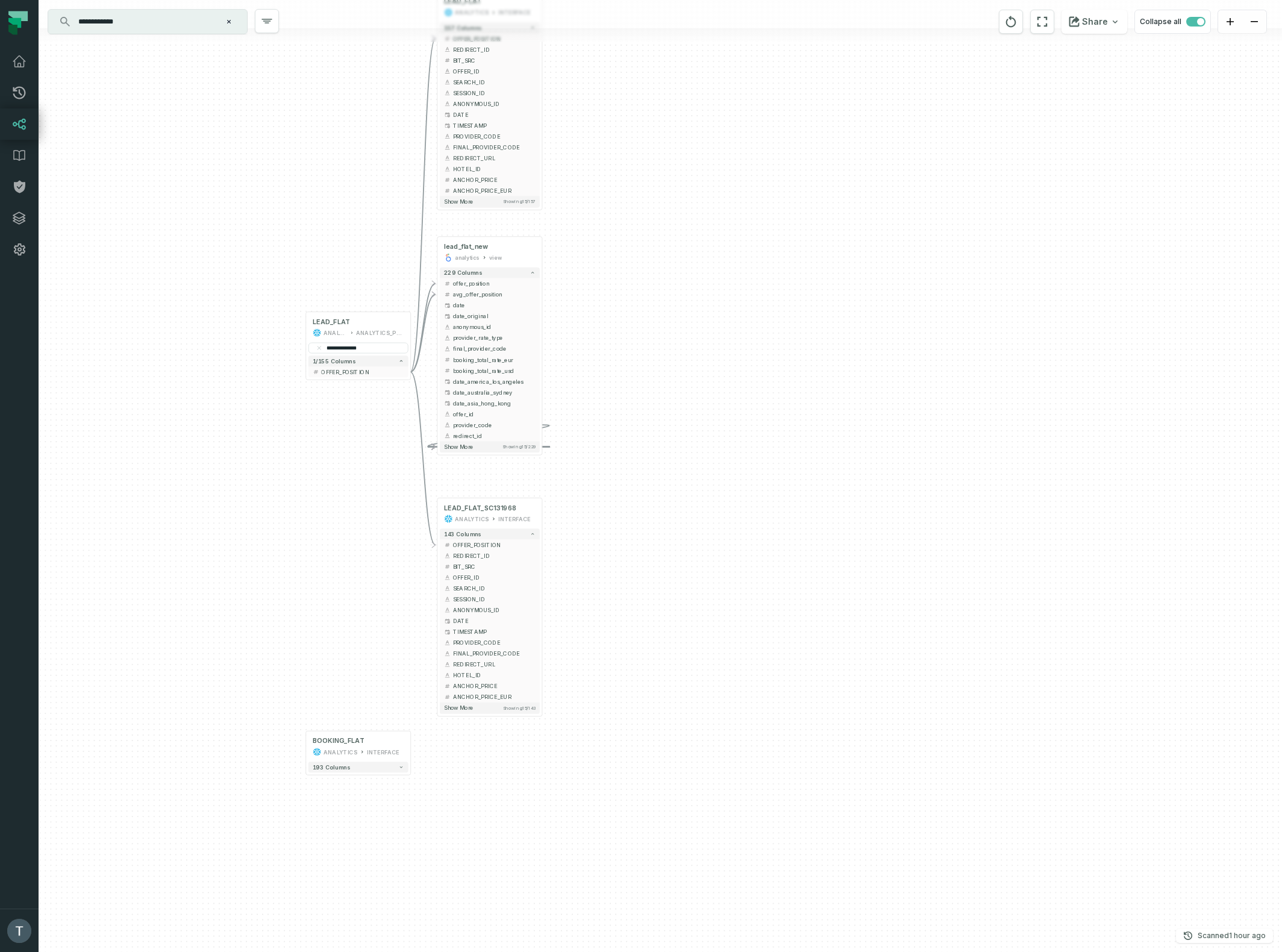
drag, startPoint x: 277, startPoint y: 253, endPoint x: 301, endPoint y: 489, distance: 237.2
click at [301, 489] on div "+ LEAD_FLAT ANALYTICS INTERFACE + 157 columns - OFFER_POSITION + + REDIRECT_ID …" at bounding box center [659, 476] width 1243 height 952
click at [411, 371] on button "-" at bounding box center [411, 372] width 9 height 9
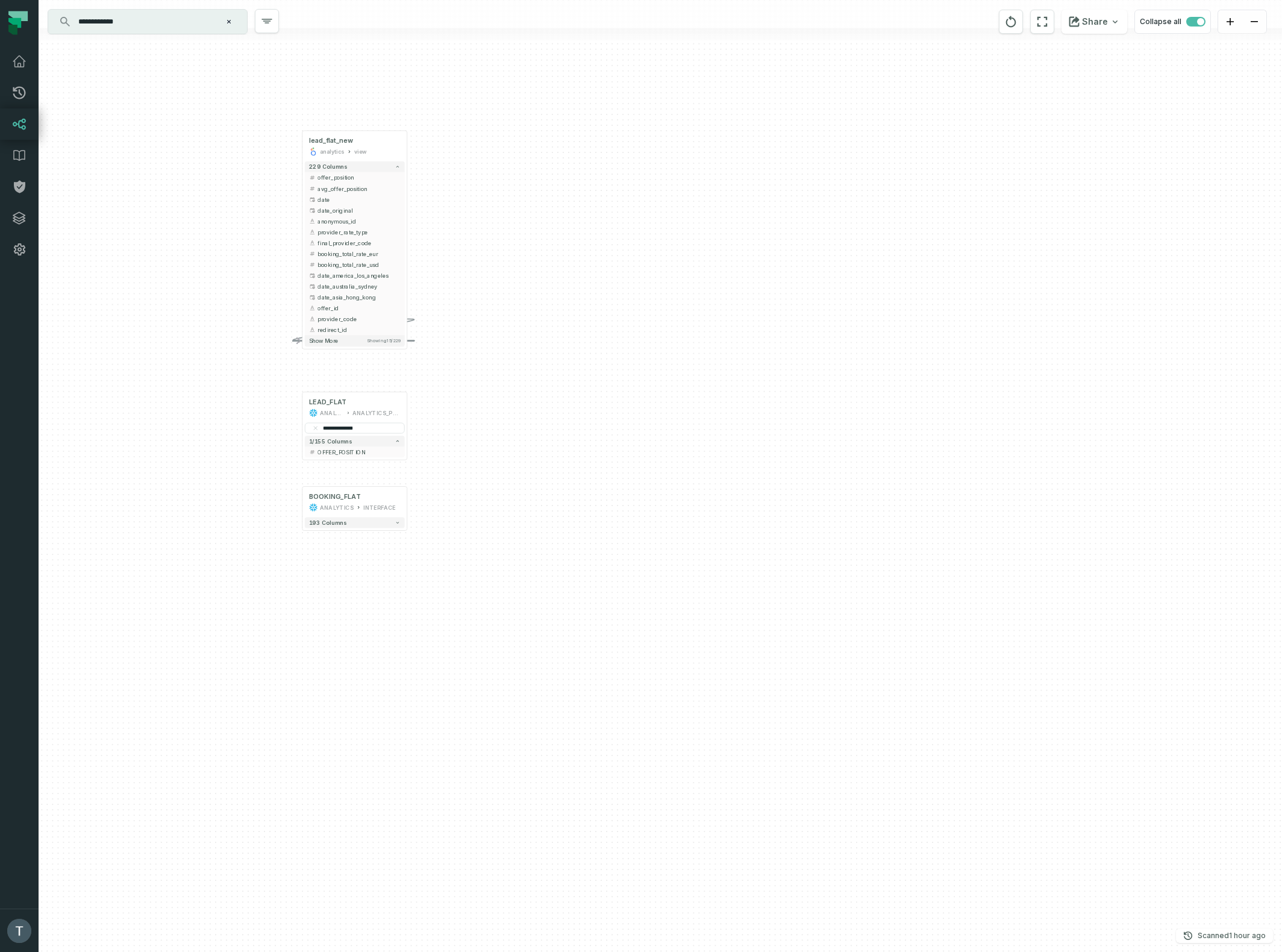
drag, startPoint x: 609, startPoint y: 216, endPoint x: 606, endPoint y: 303, distance: 87.1
click at [609, 305] on div "**********" at bounding box center [659, 476] width 1243 height 952
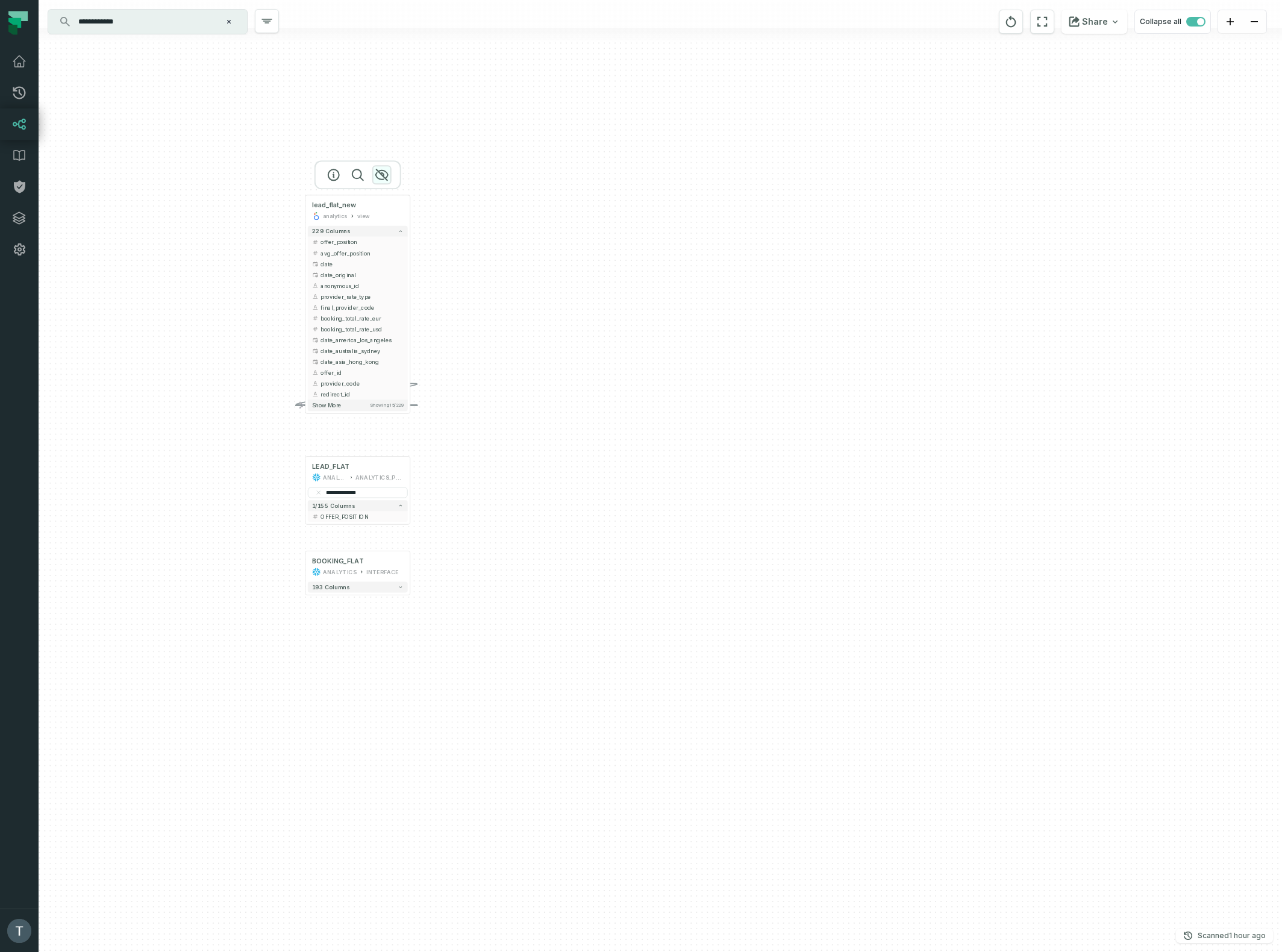
click at [380, 176] on icon "button" at bounding box center [382, 175] width 14 height 14
click at [383, 433] on icon "button" at bounding box center [382, 436] width 14 height 14
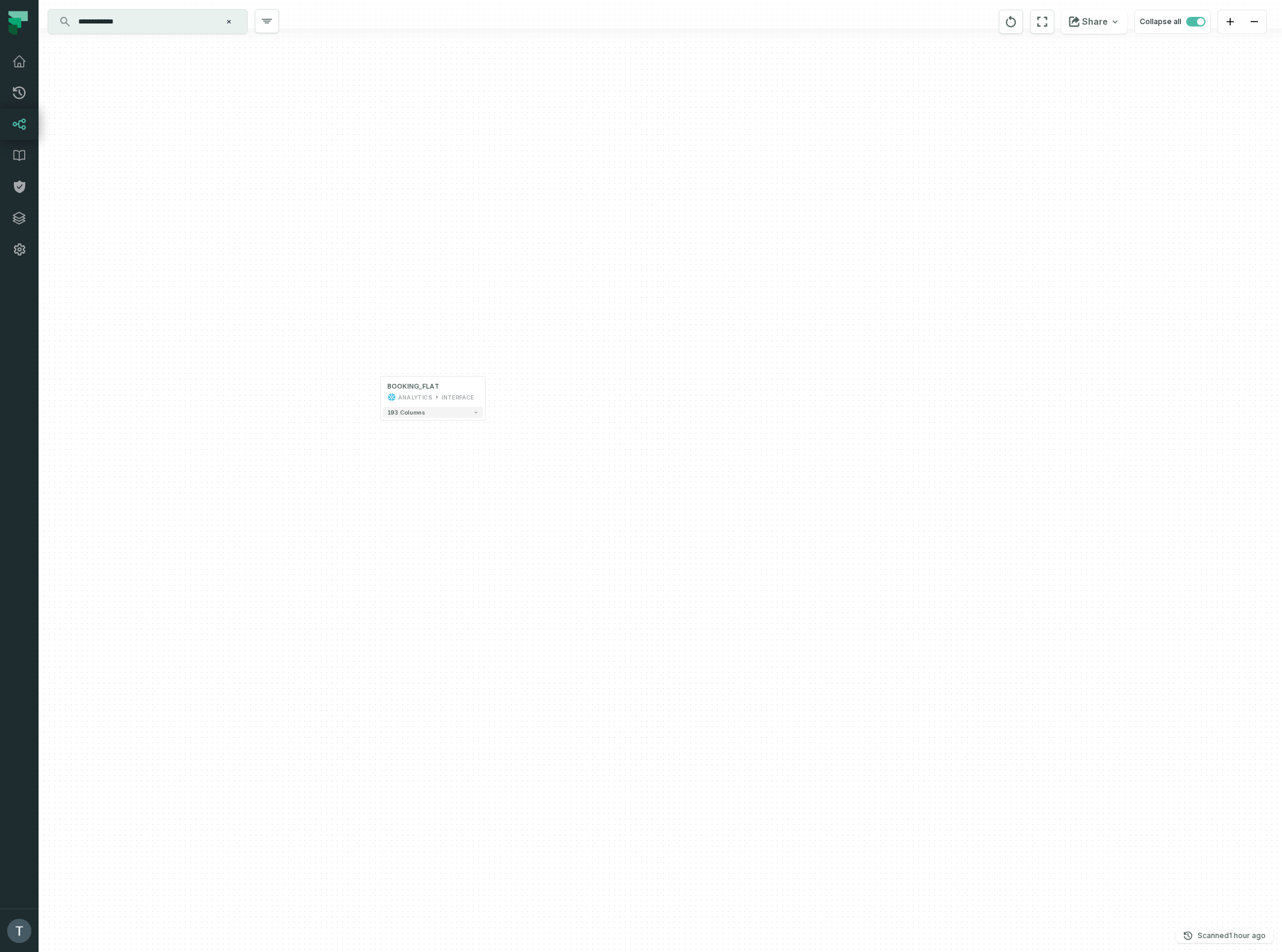
drag, startPoint x: 203, startPoint y: 599, endPoint x: 274, endPoint y: 441, distance: 173.2
click at [279, 424] on div "+ BOOKING_FLAT ANALYTICS INTERFACE + 193 columns" at bounding box center [659, 476] width 1243 height 952
